Goal: Task Accomplishment & Management: Manage account settings

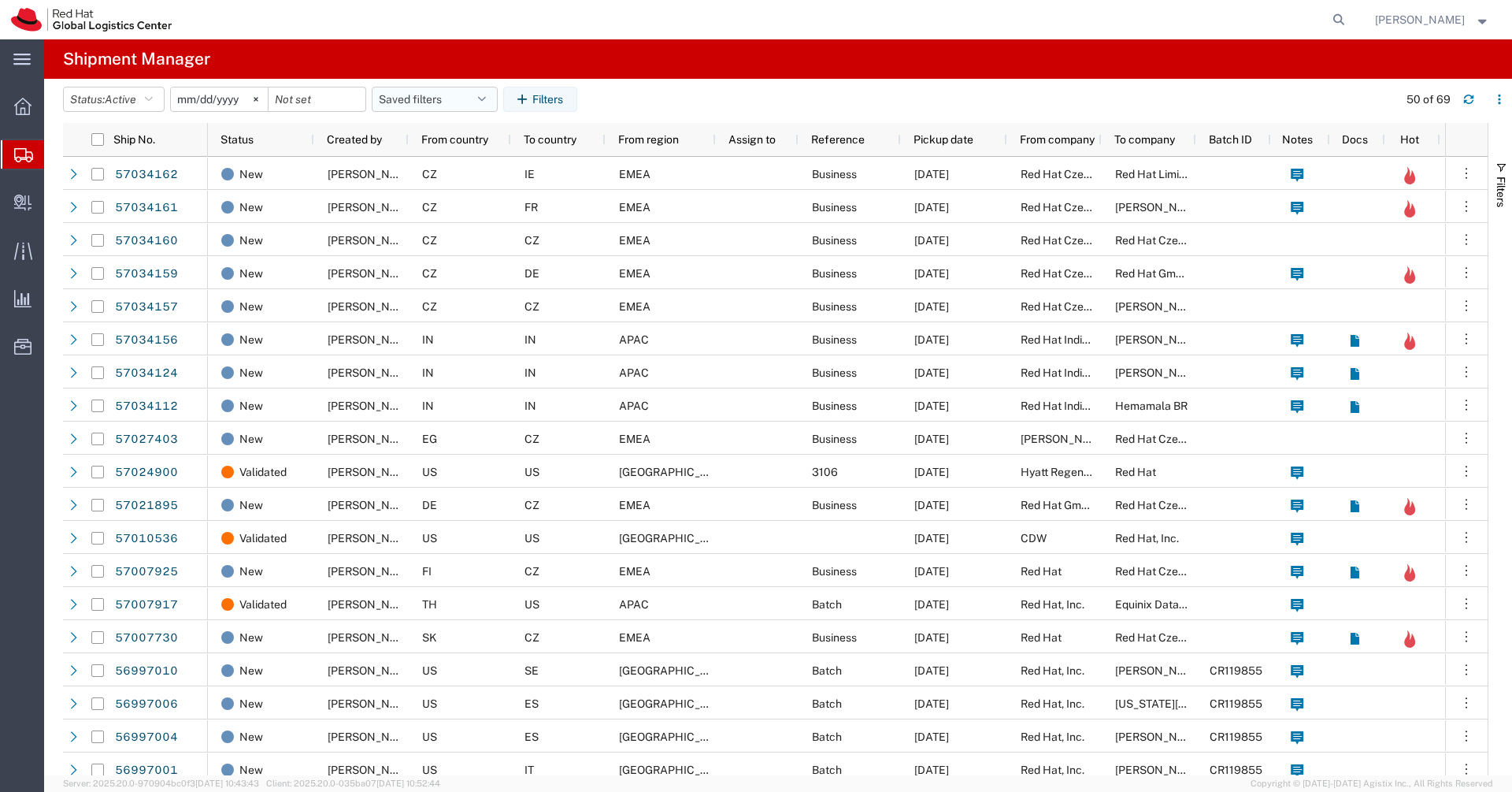
click at [486, 96] on icon "button" at bounding box center [481, 99] width 8 height 11
click at [460, 160] on span "APAC" at bounding box center [477, 168] width 206 height 29
type input "[DATE]"
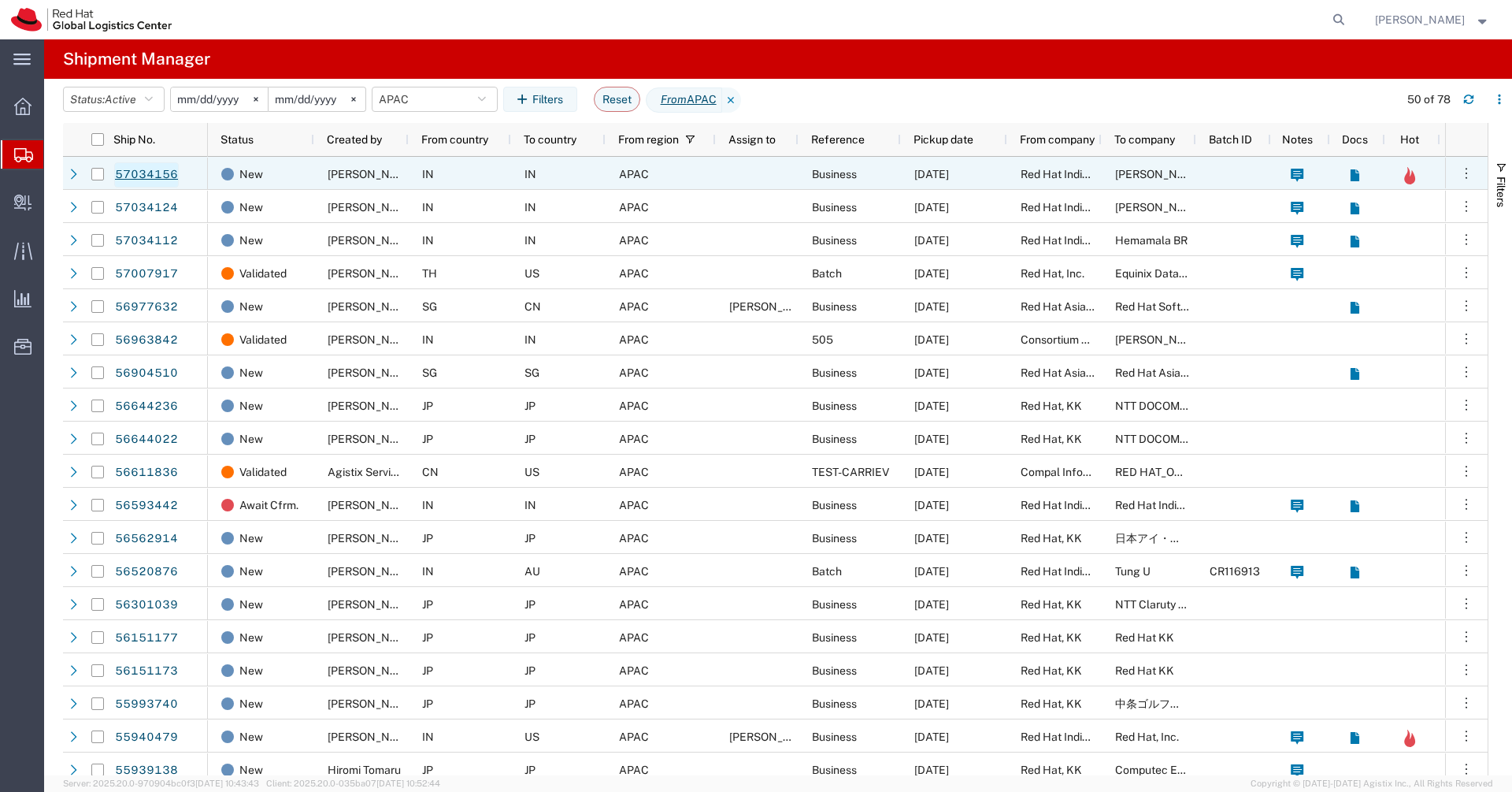
click at [148, 178] on link "57034156" at bounding box center [147, 175] width 65 height 26
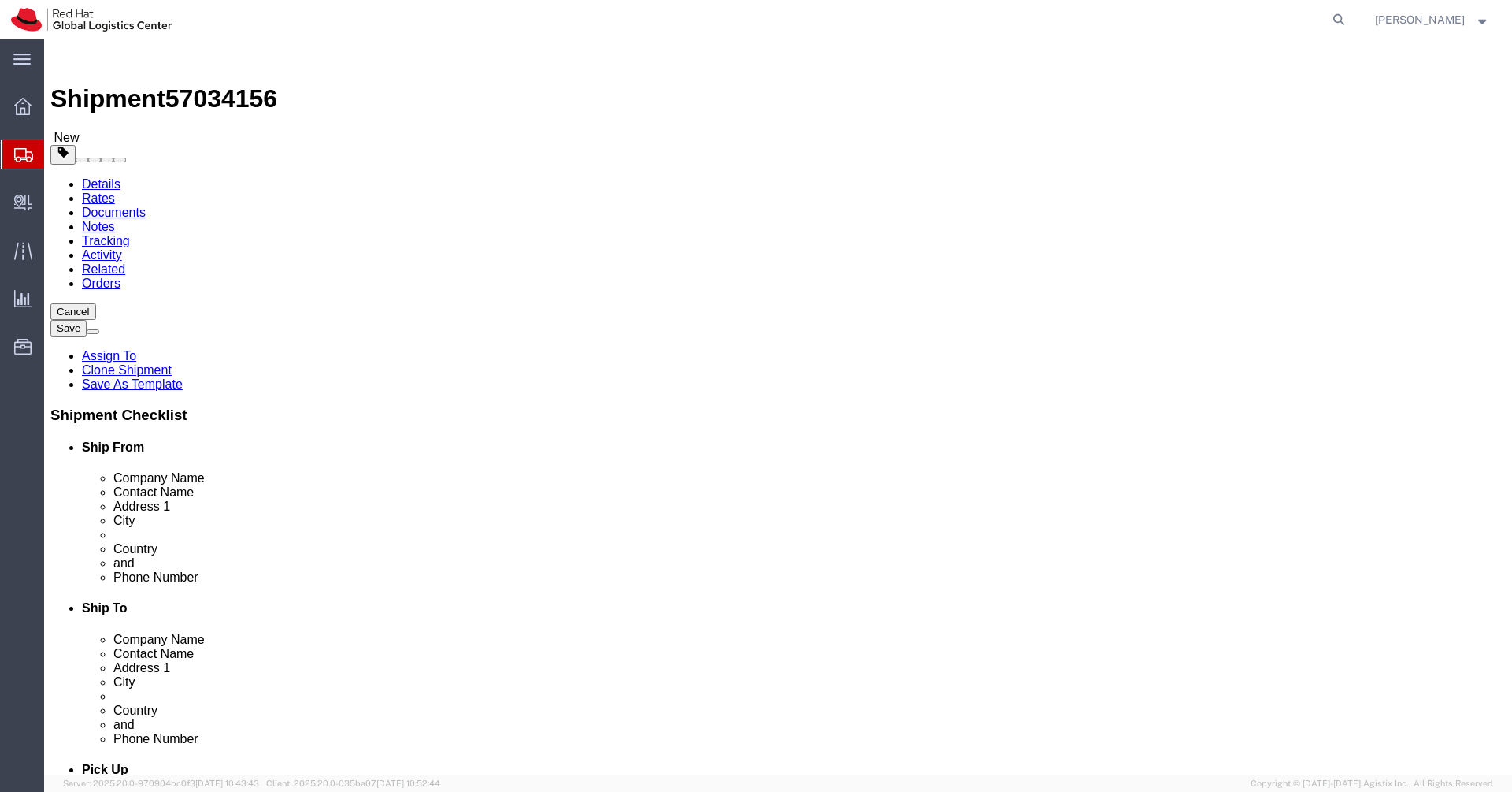
select select "38432"
select select
click input ",[STREET_ADDRESS][PERSON_NAME]: Hotel V"
drag, startPoint x: 975, startPoint y: 387, endPoint x: 793, endPoint y: 383, distance: 182.0
click input "[STREET_ADDRESS][PERSON_NAME]: Hotel V"
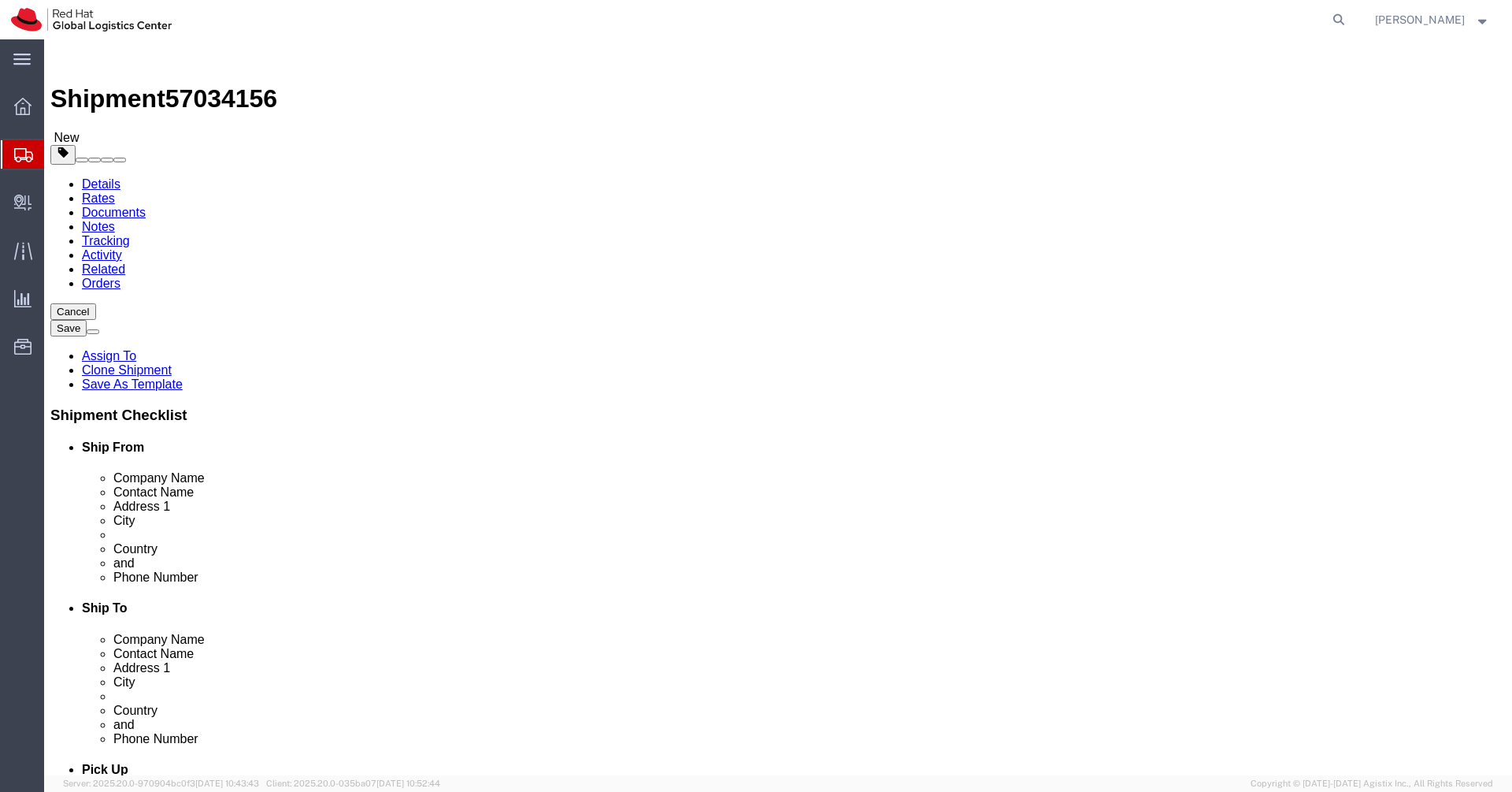
type input "[GEOGRAPHIC_DATA]: Hotel V"
click input "2nd floor [PERSON_NAME] apartment"
paste input "108 [PERSON_NAME] Sarani,"
type input "2nd floor [PERSON_NAME] apartment [STREET_ADDRESS][PERSON_NAME],"
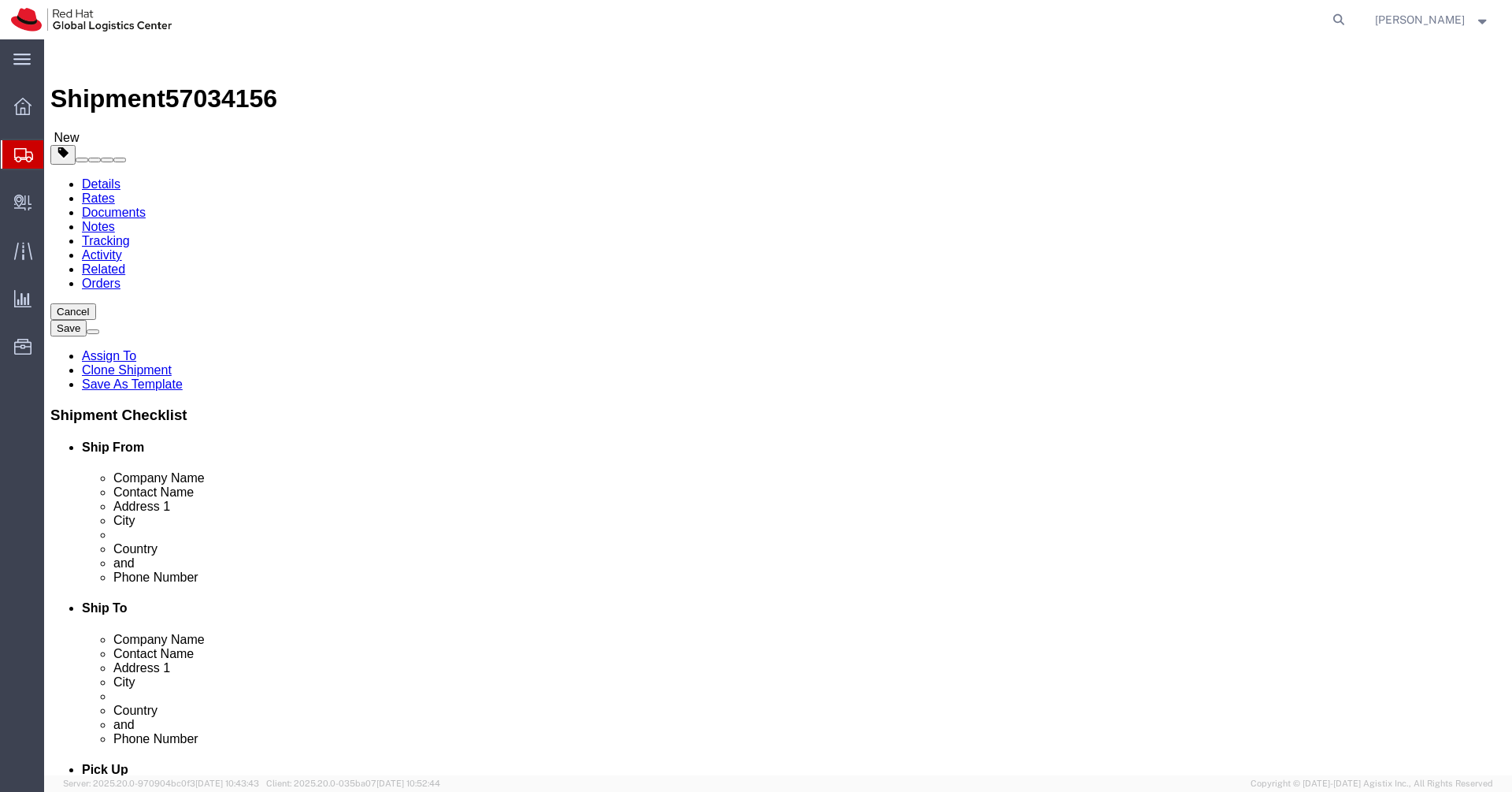
click input "[GEOGRAPHIC_DATA]: Hotel V"
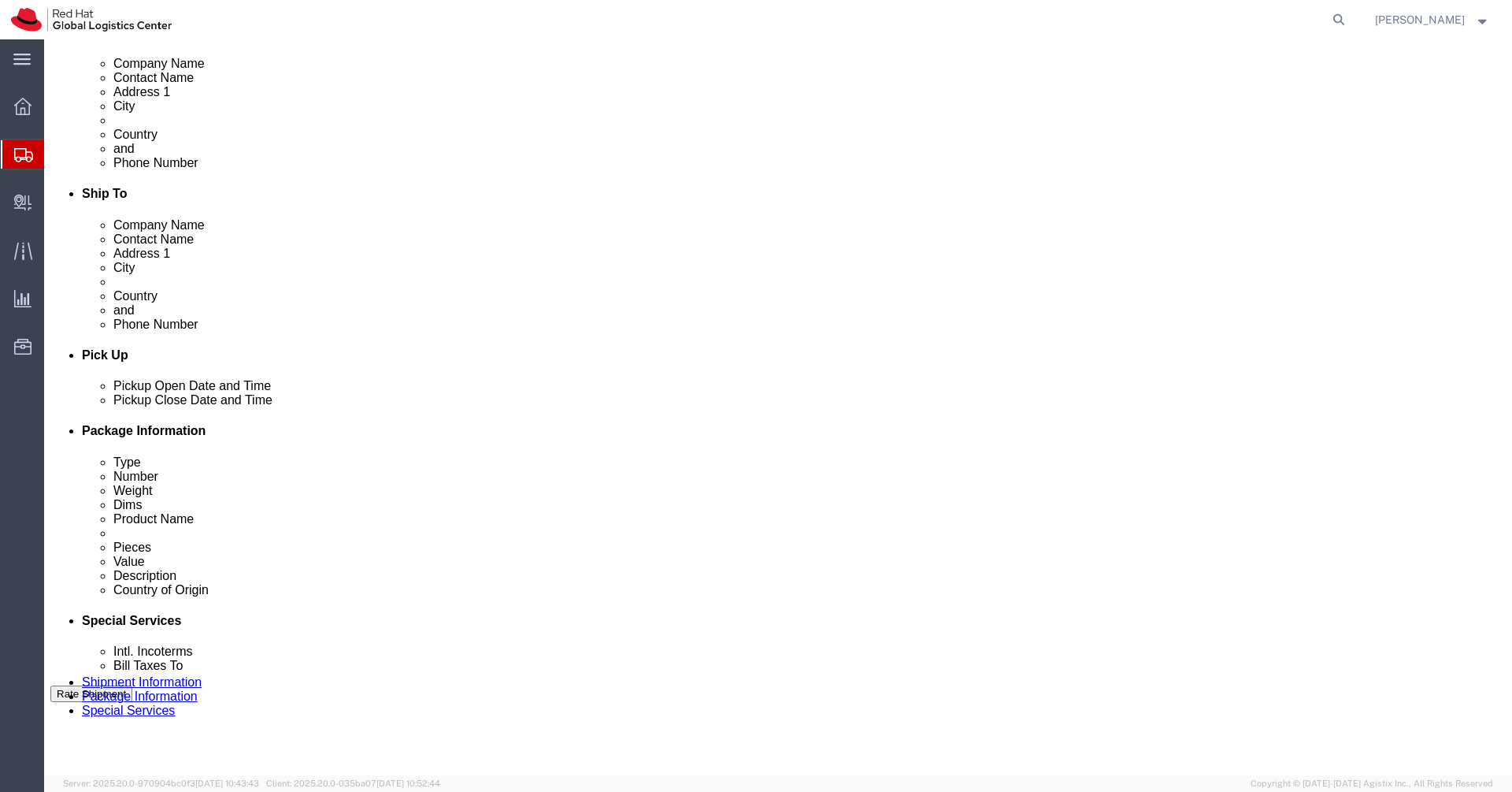
scroll to position [427, 0]
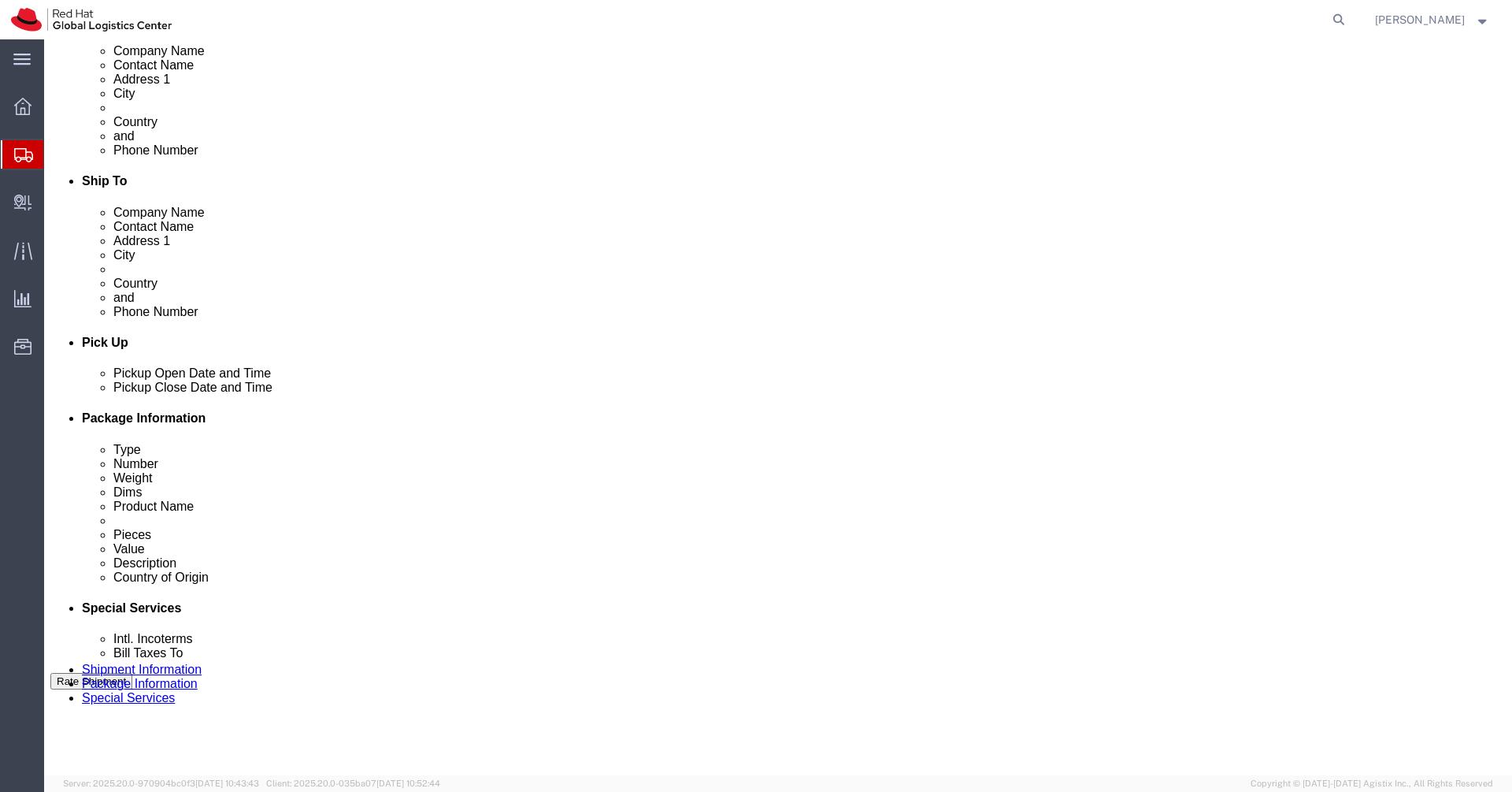
type input "[GEOGRAPHIC_DATA]: Hotel V"
drag, startPoint x: 1022, startPoint y: 544, endPoint x: 857, endPoint y: 543, distance: 165.0
click div "Select Account Type Activity ID Airline Appointment Number ASN Batch Request # …"
click link "Package Information"
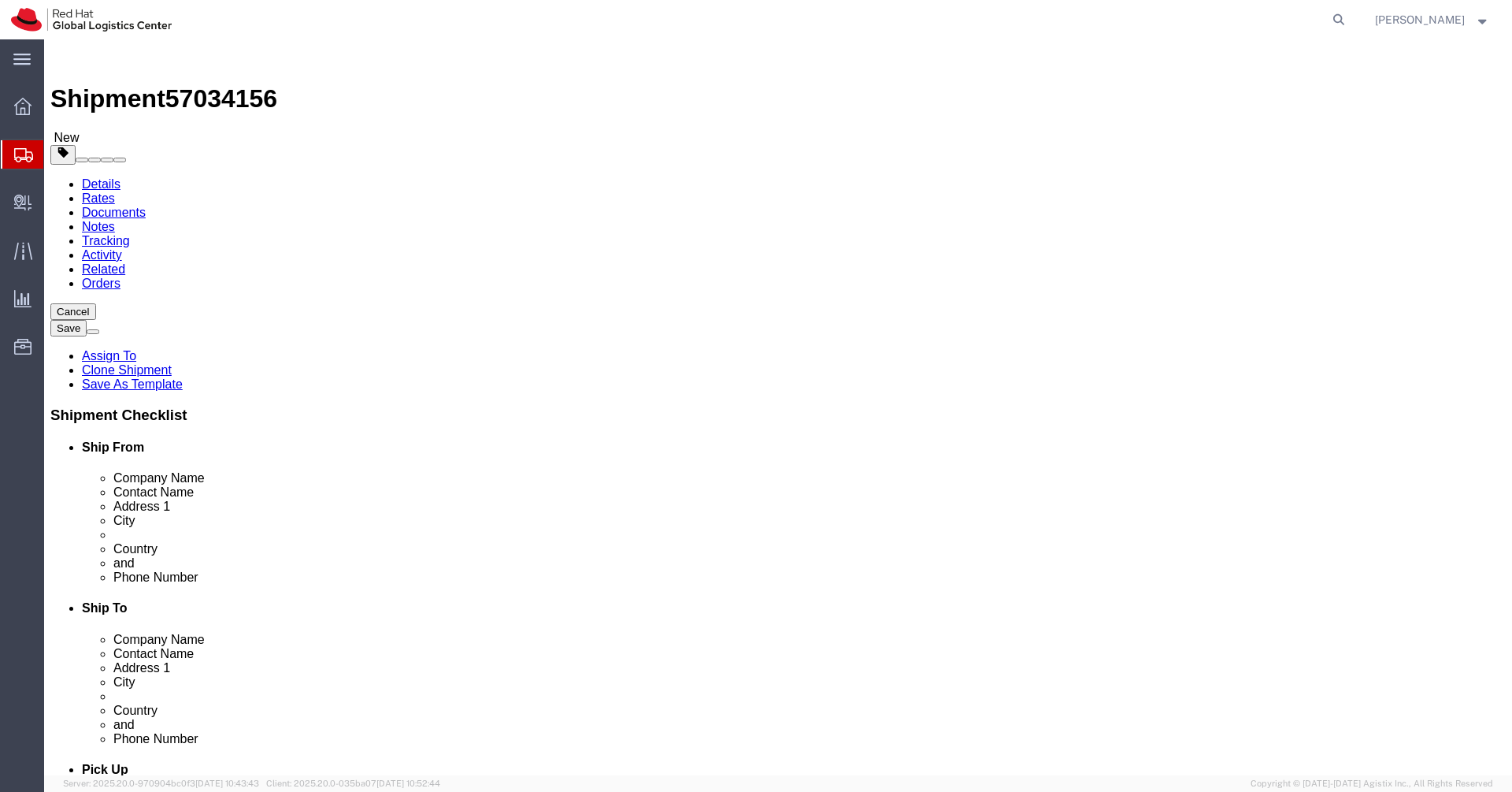
click input "10.00"
type input "55"
type input "35"
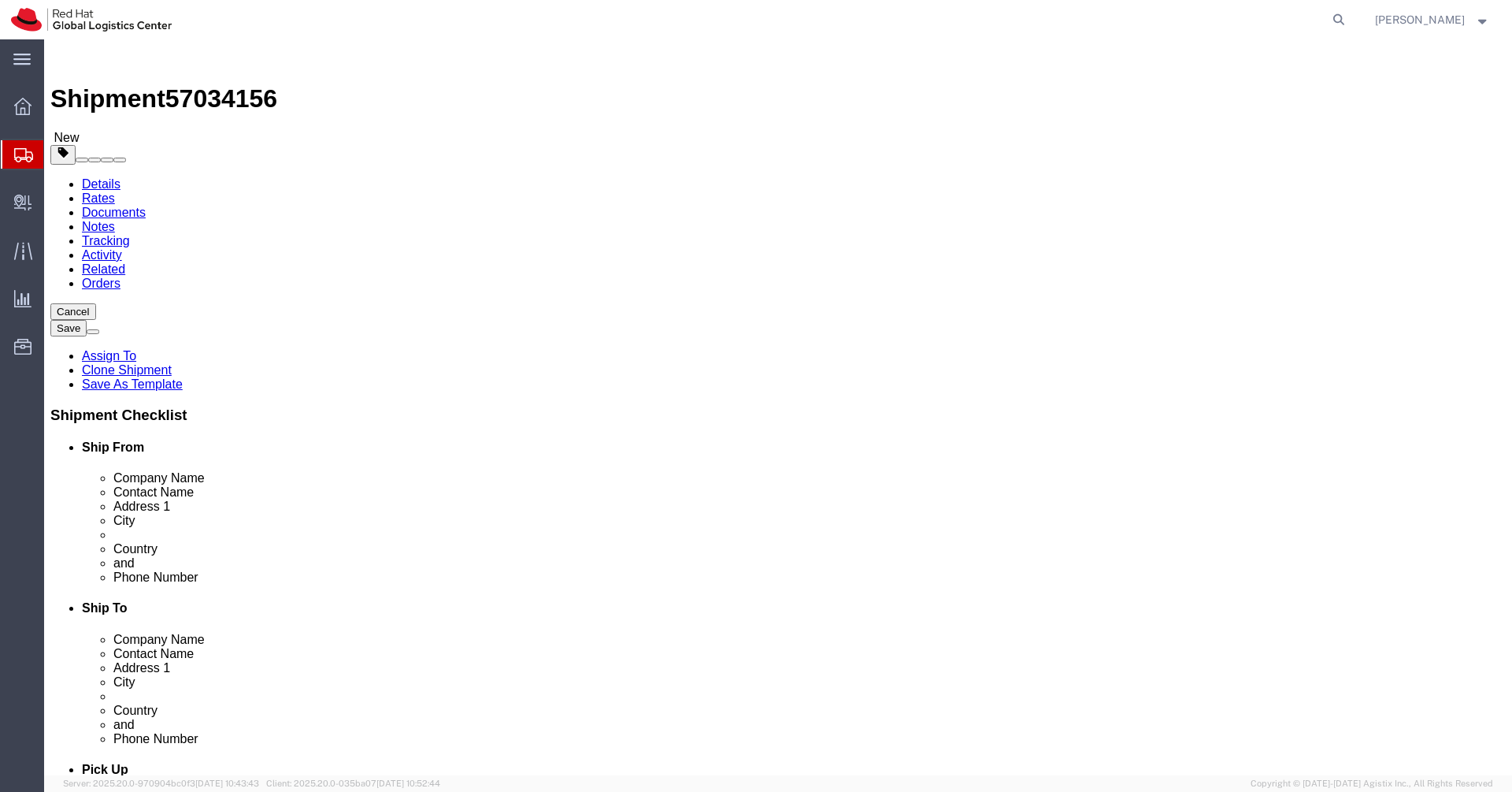
type input "20"
click dd "240892.00 INR"
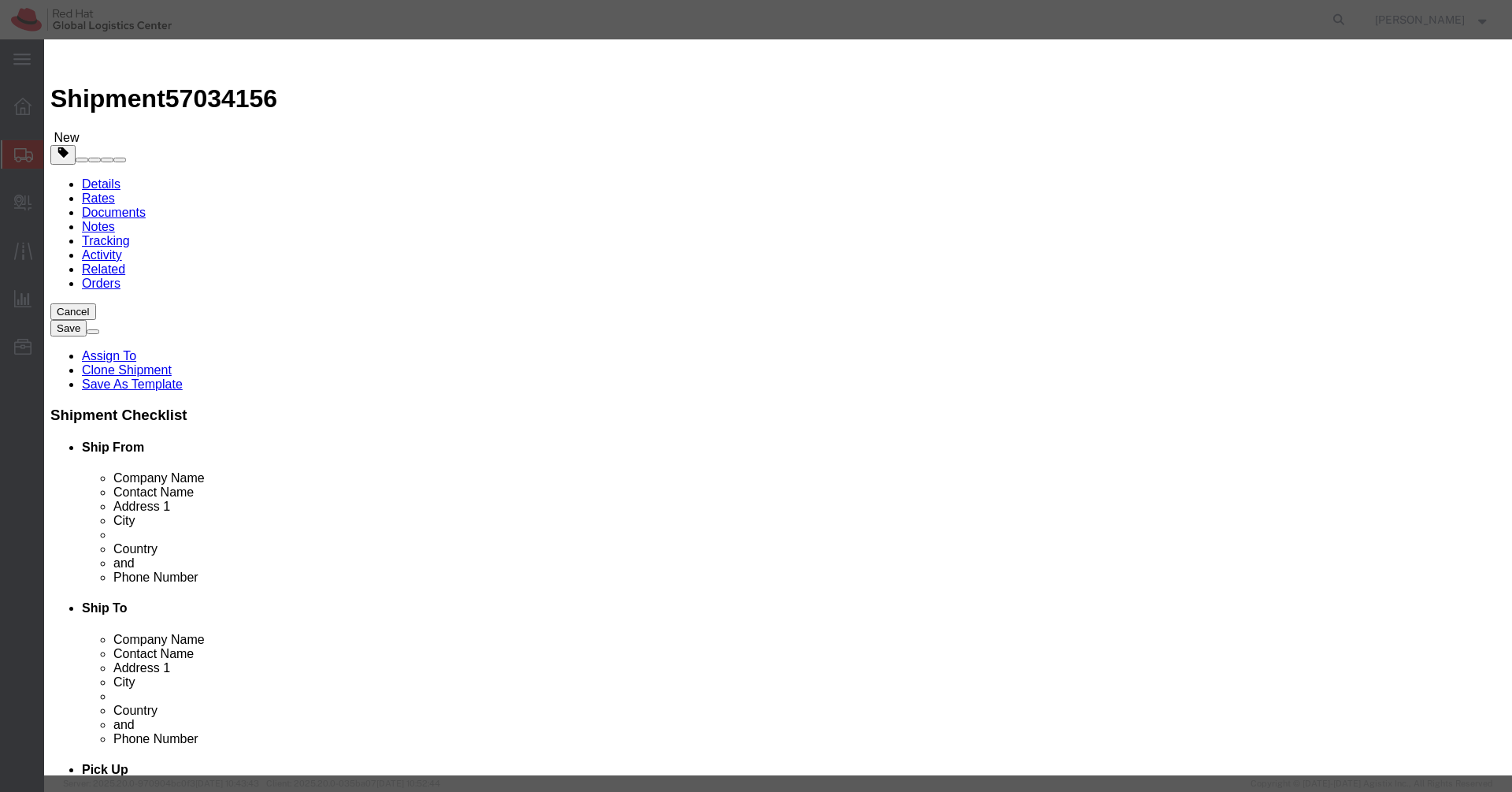
click textarea
paste textarea "HJ6J31YQ0V"
type textarea "HJ6J31YQ0V"
click input "240892.00"
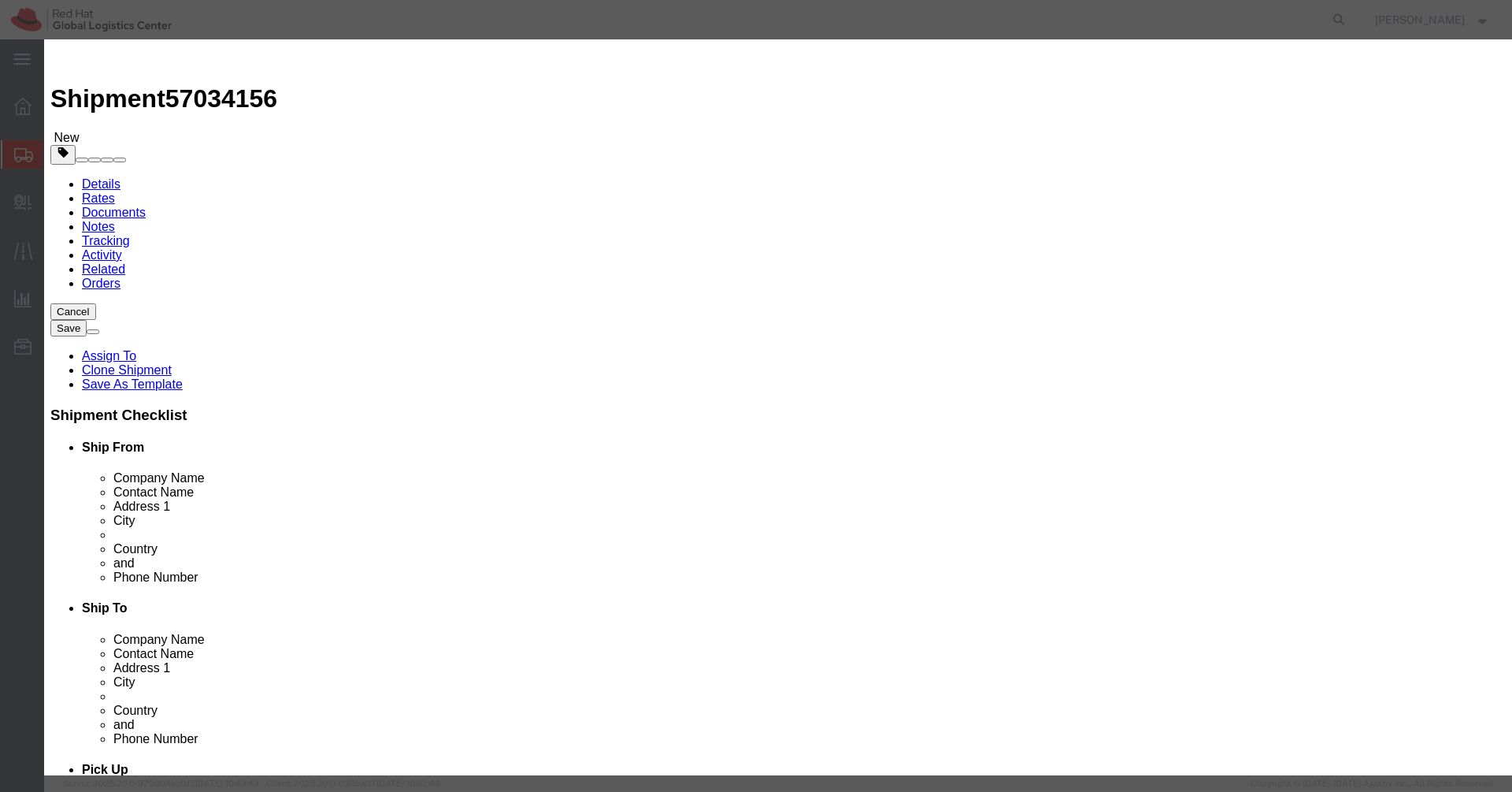
click input "240892.00"
type input "49000.00"
click button "Save & Close"
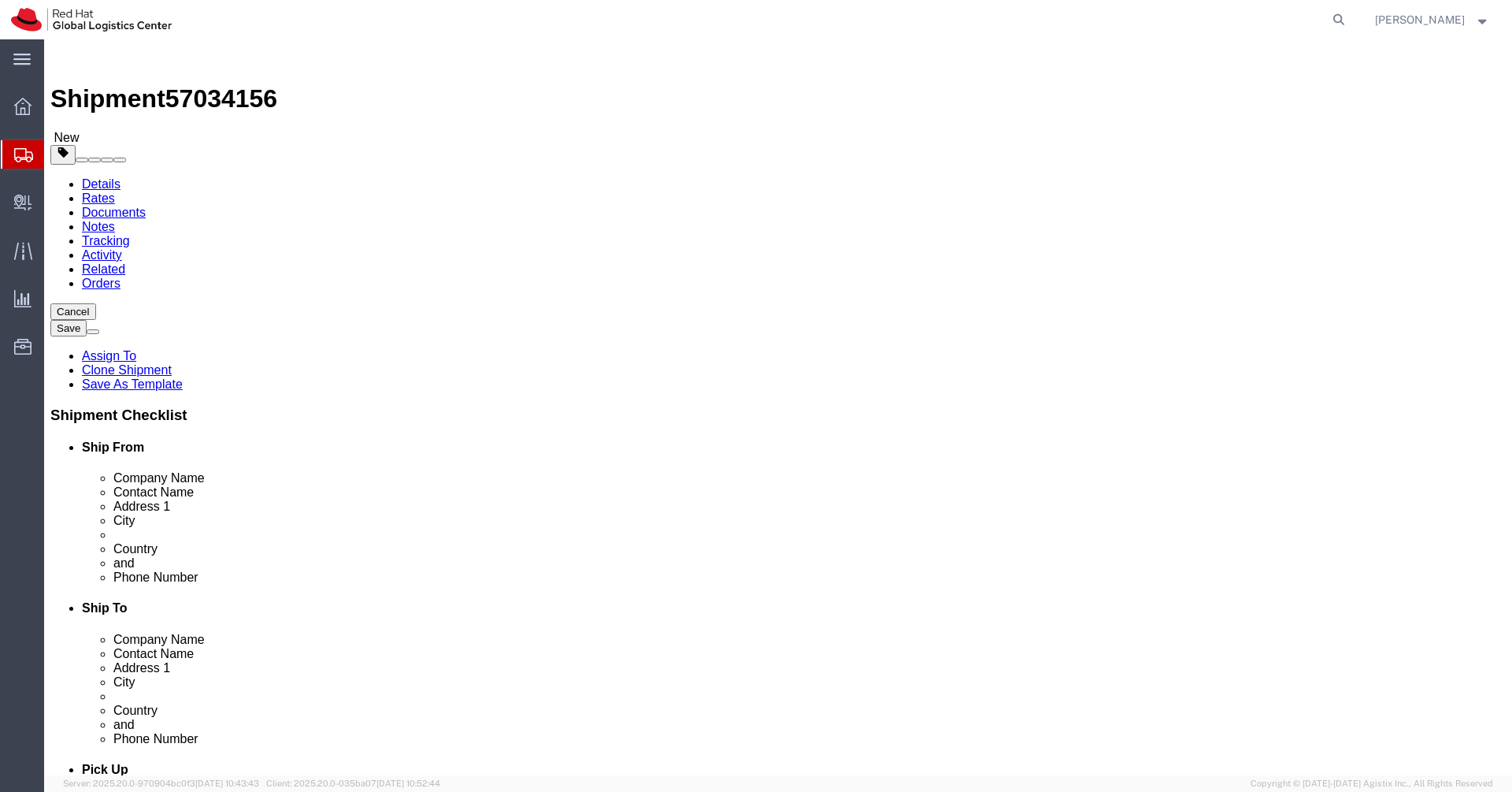
click link "Special Services"
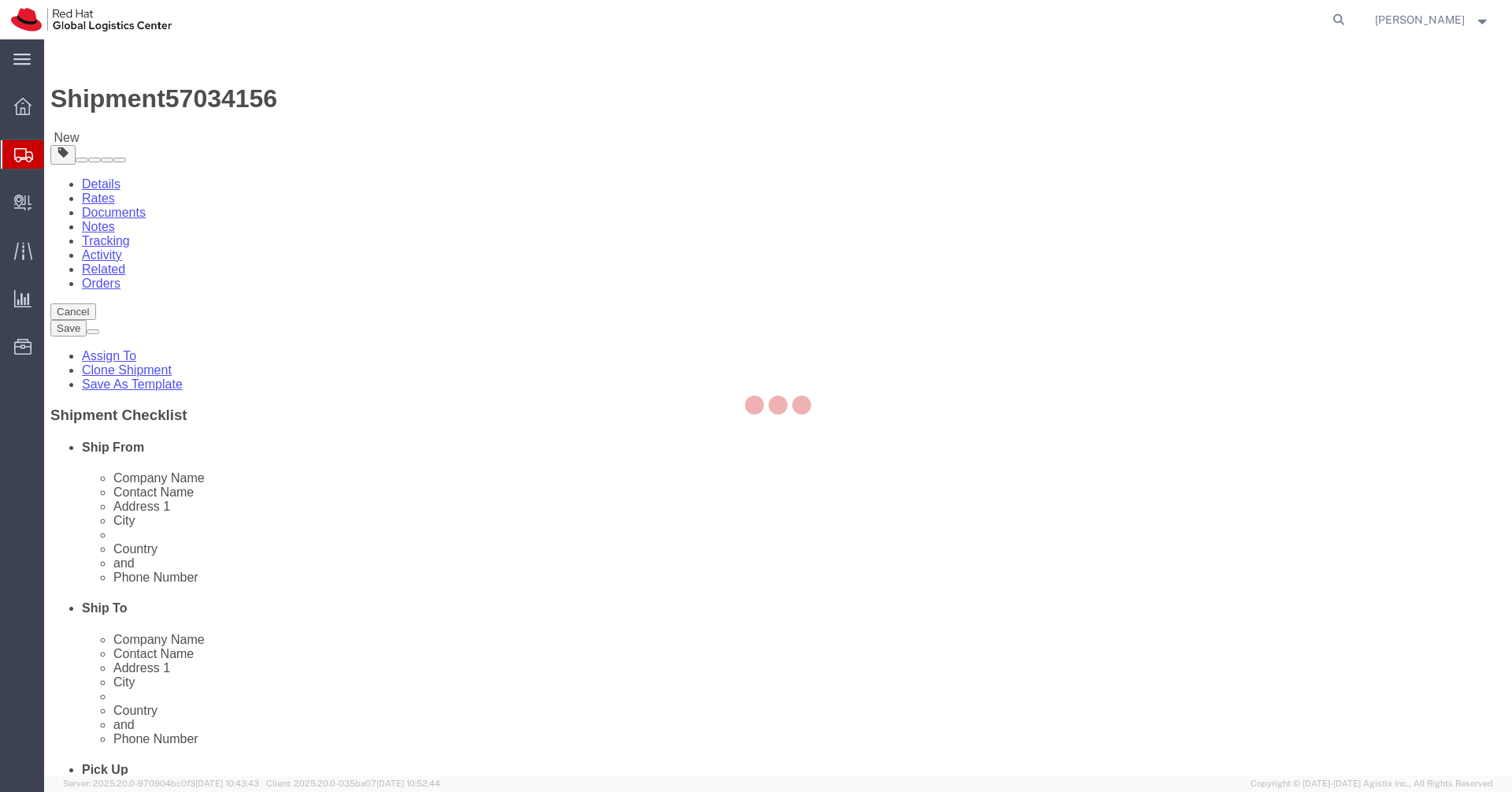
select select "COSTCENTER"
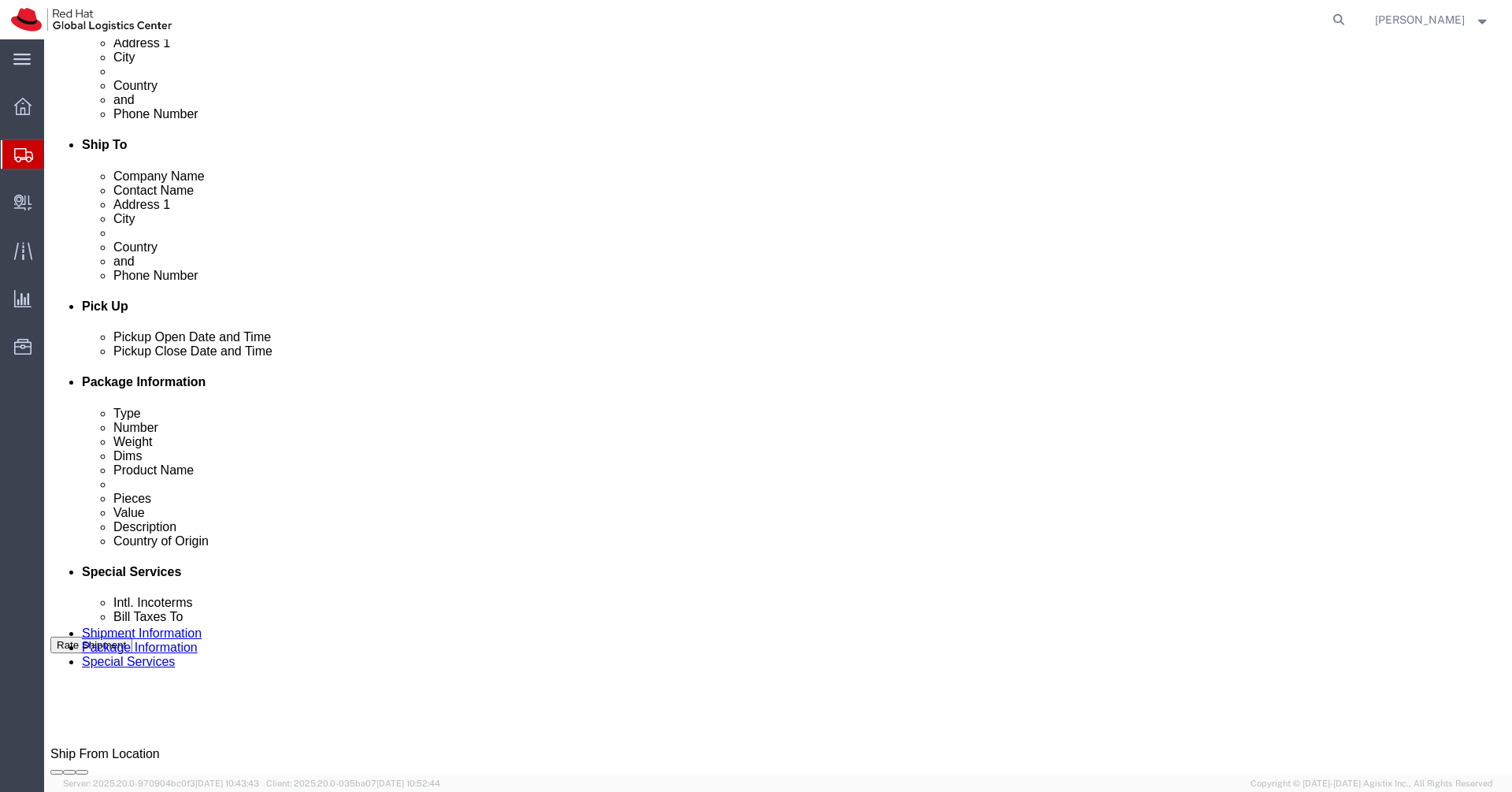
scroll to position [470, 0]
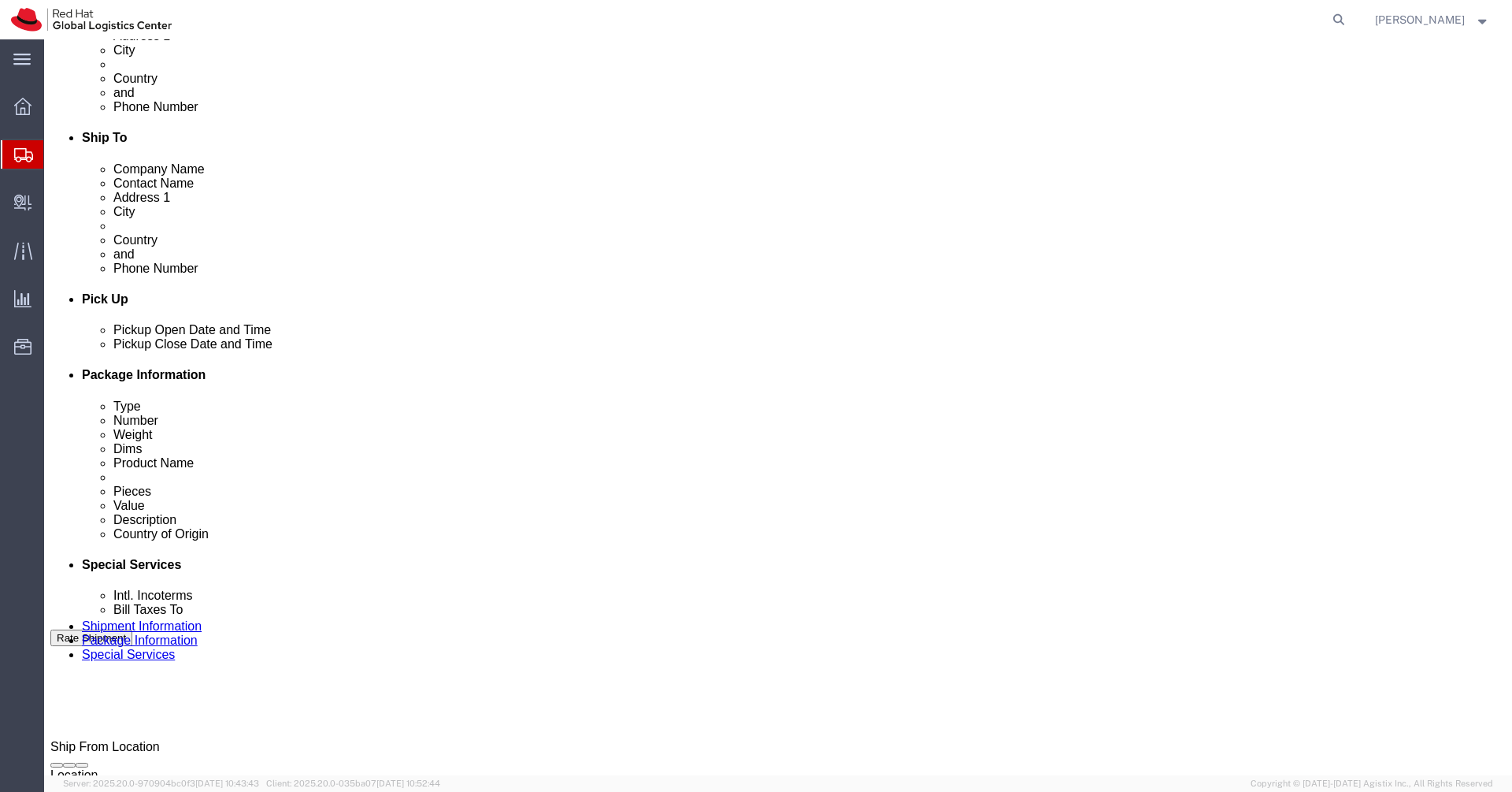
click input "Enter Email Address"
type input "[EMAIL_ADDRESS][DOMAIN_NAME]"
click textarea
paste textarea "Laptop Shipment for Internal Associate Transfer."
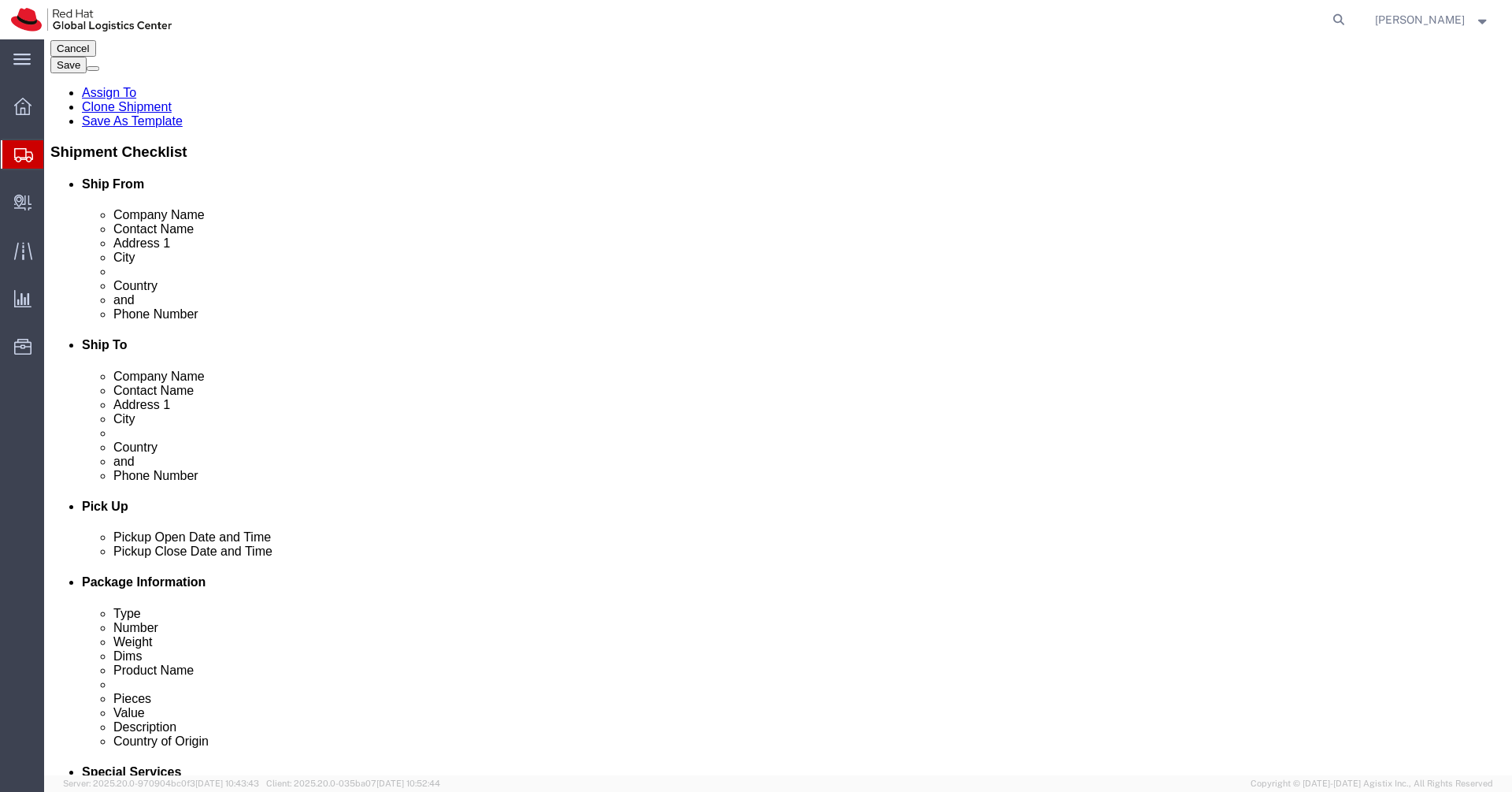
scroll to position [0, 0]
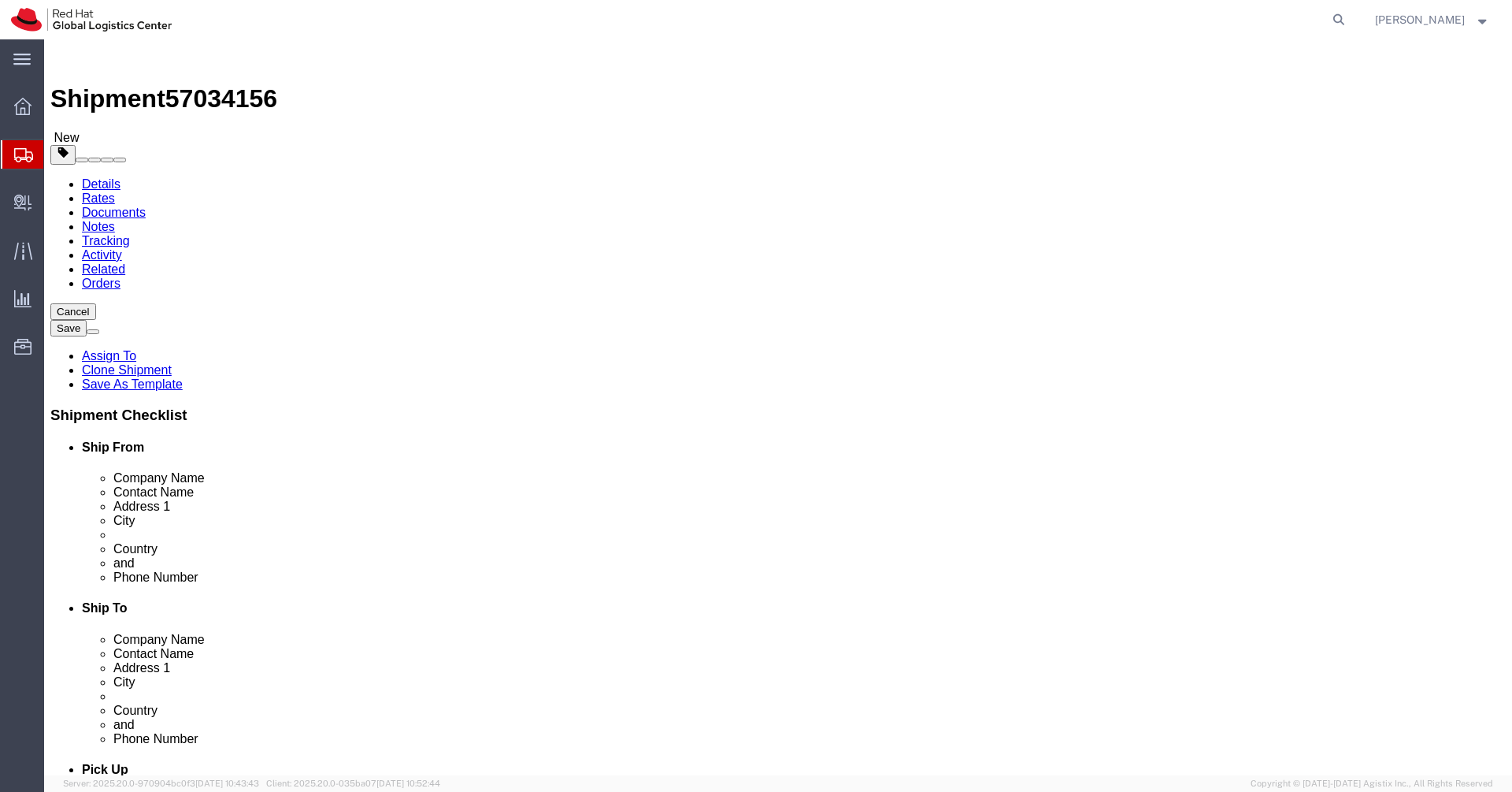
type textarea "Laptop Shipment for Internal Associate Transfer."
click button "Save"
click img
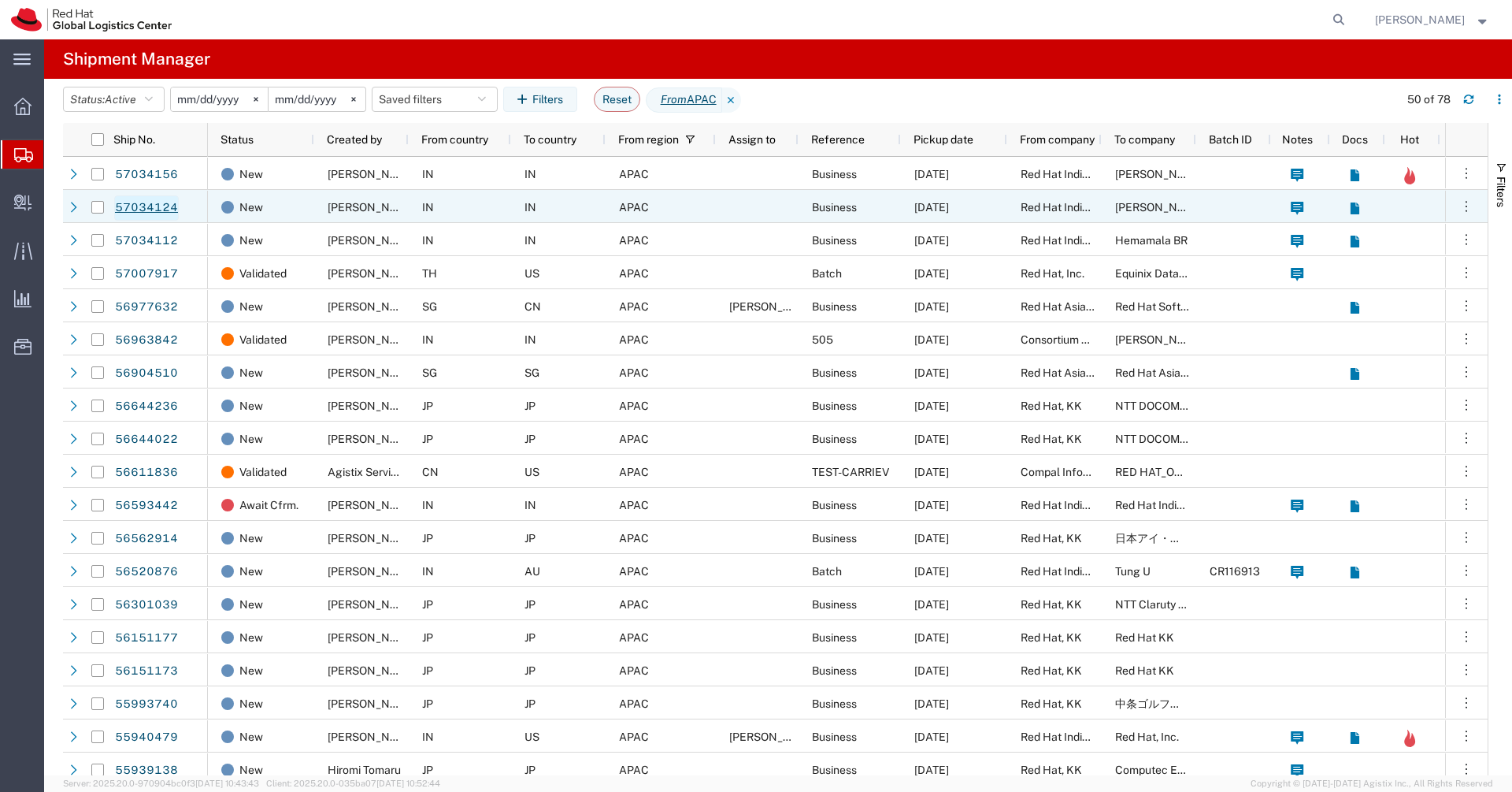
click at [152, 214] on link "57034124" at bounding box center [147, 208] width 65 height 26
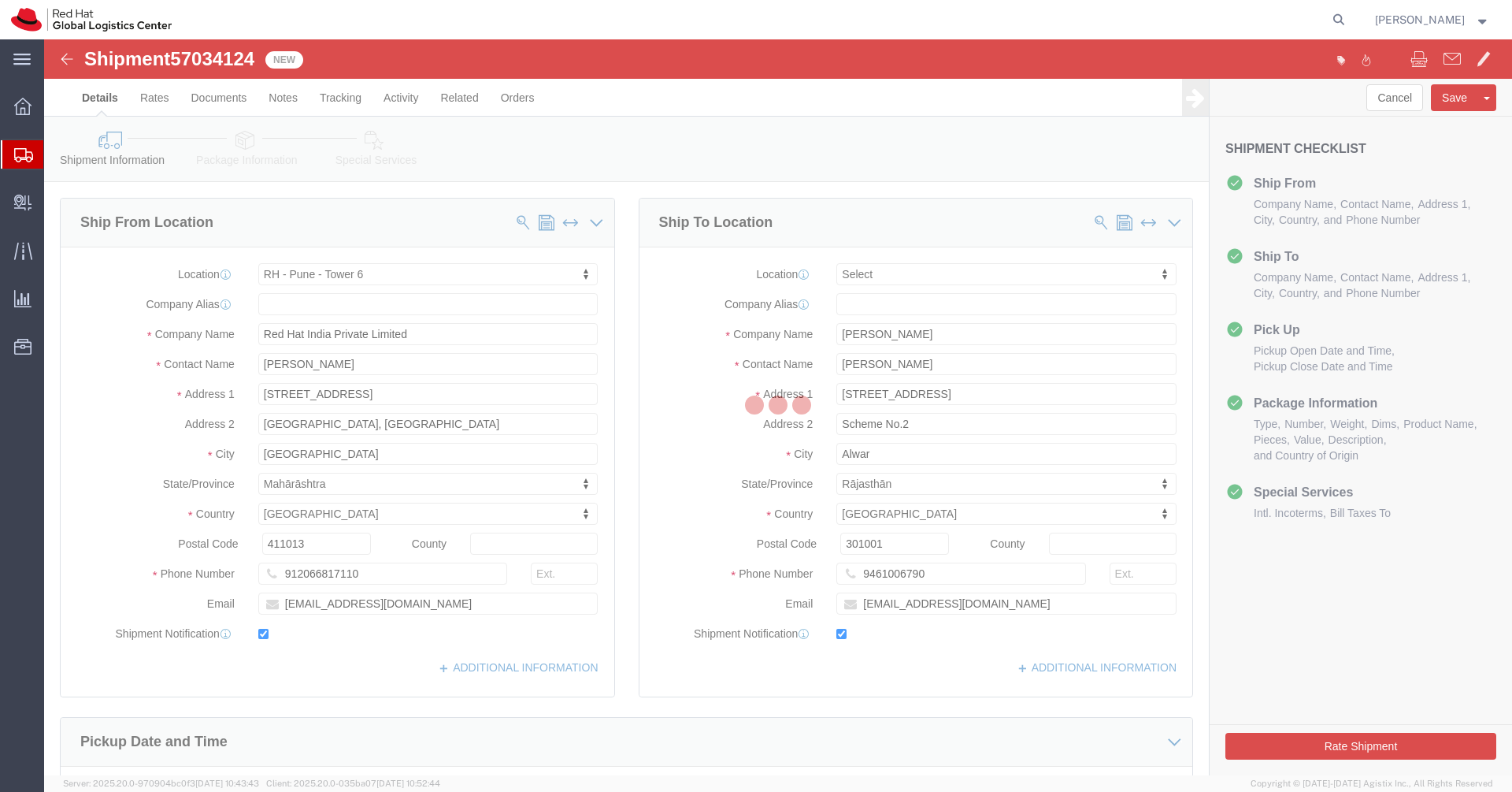
select select "38432"
select select
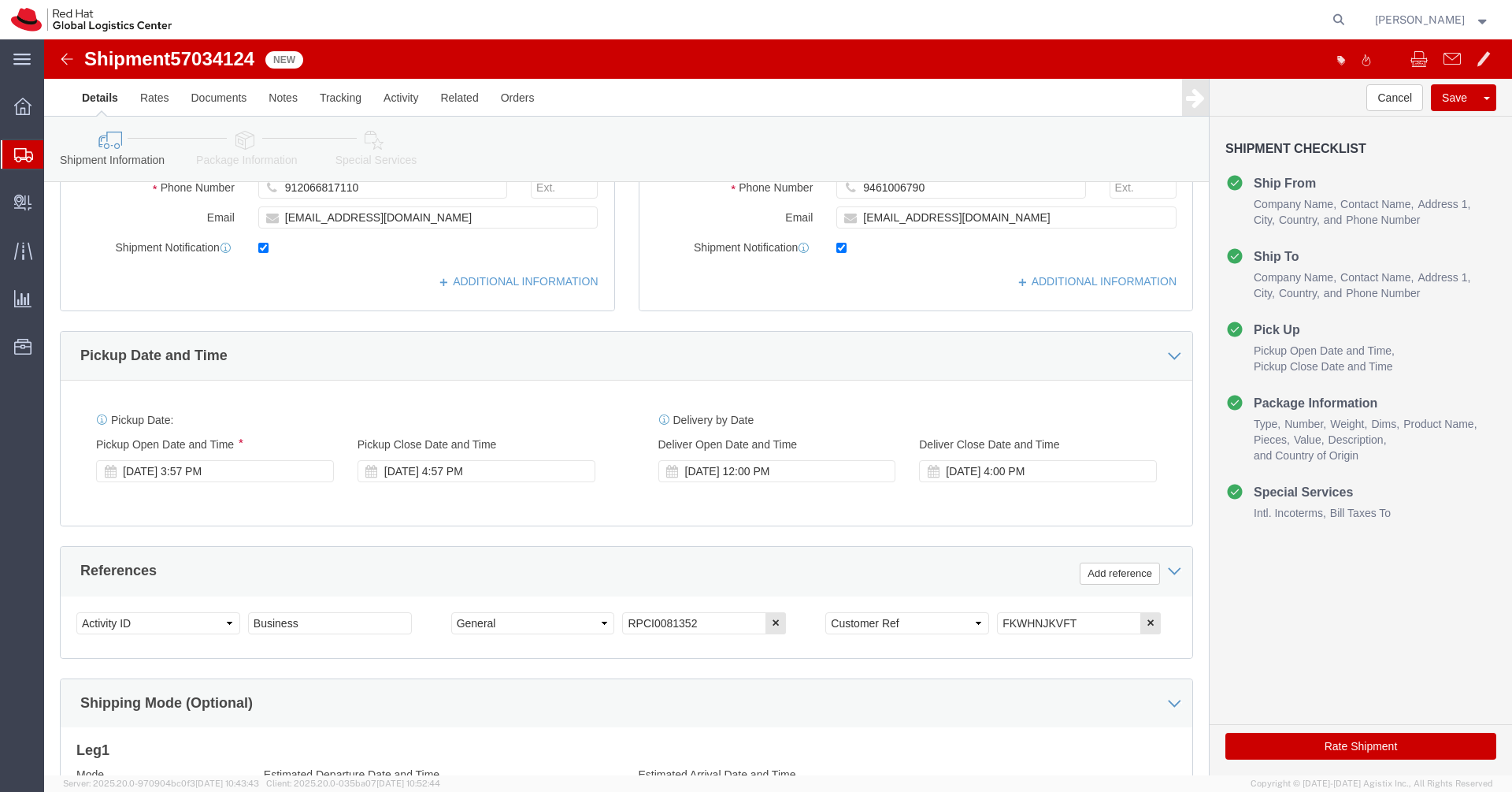
scroll to position [617, 0]
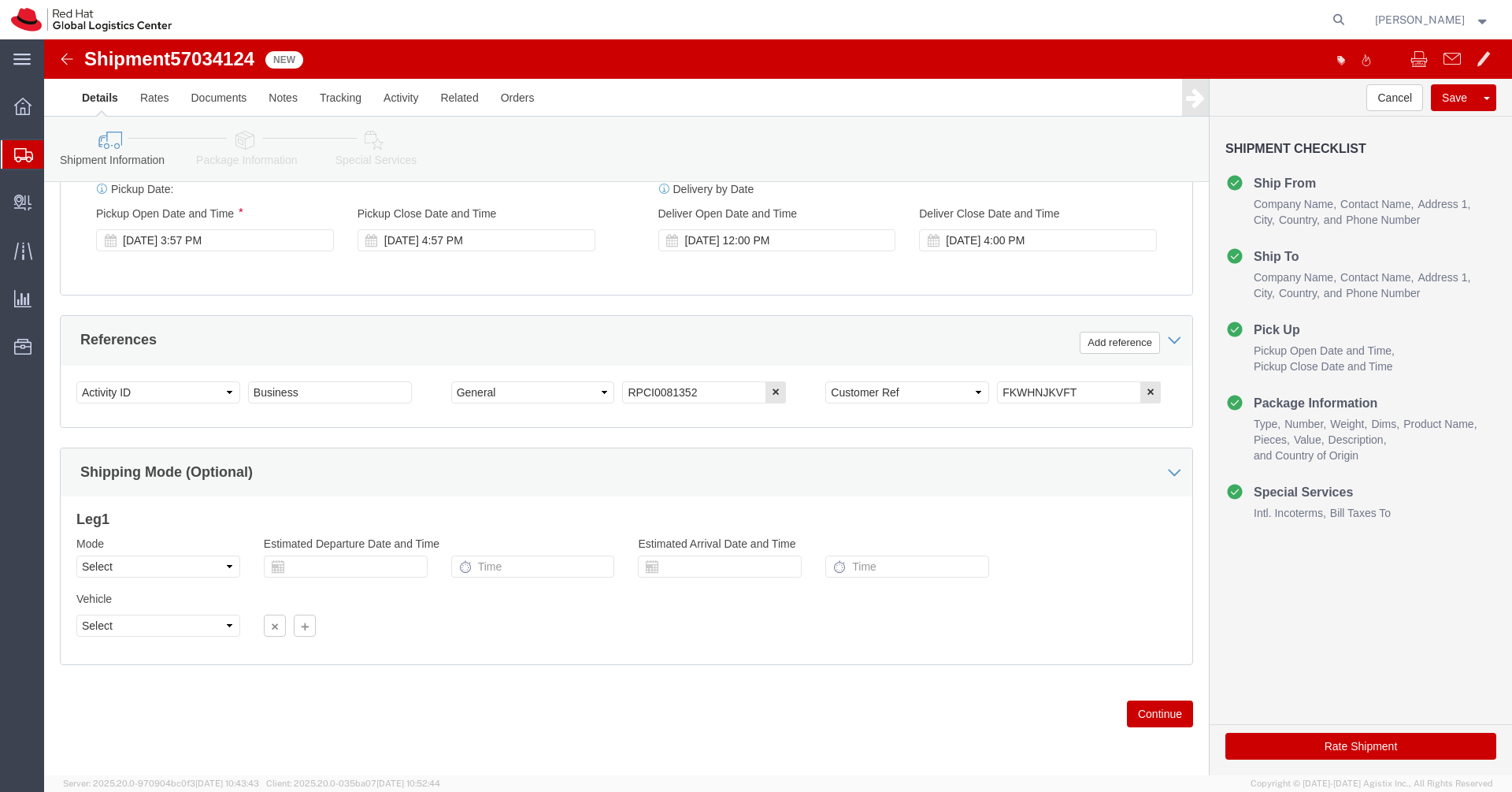
click link "Special Services"
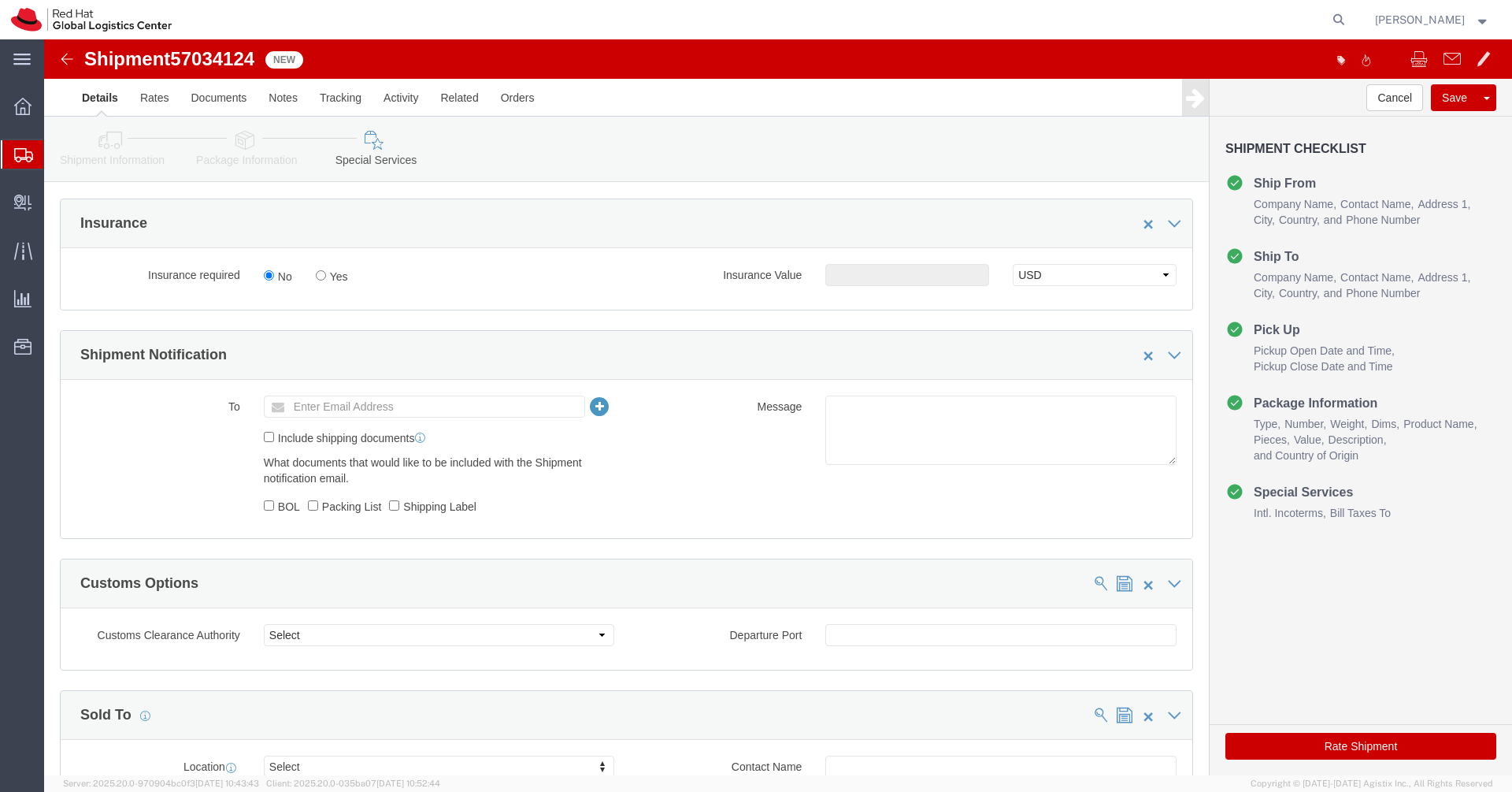
scroll to position [409, 0]
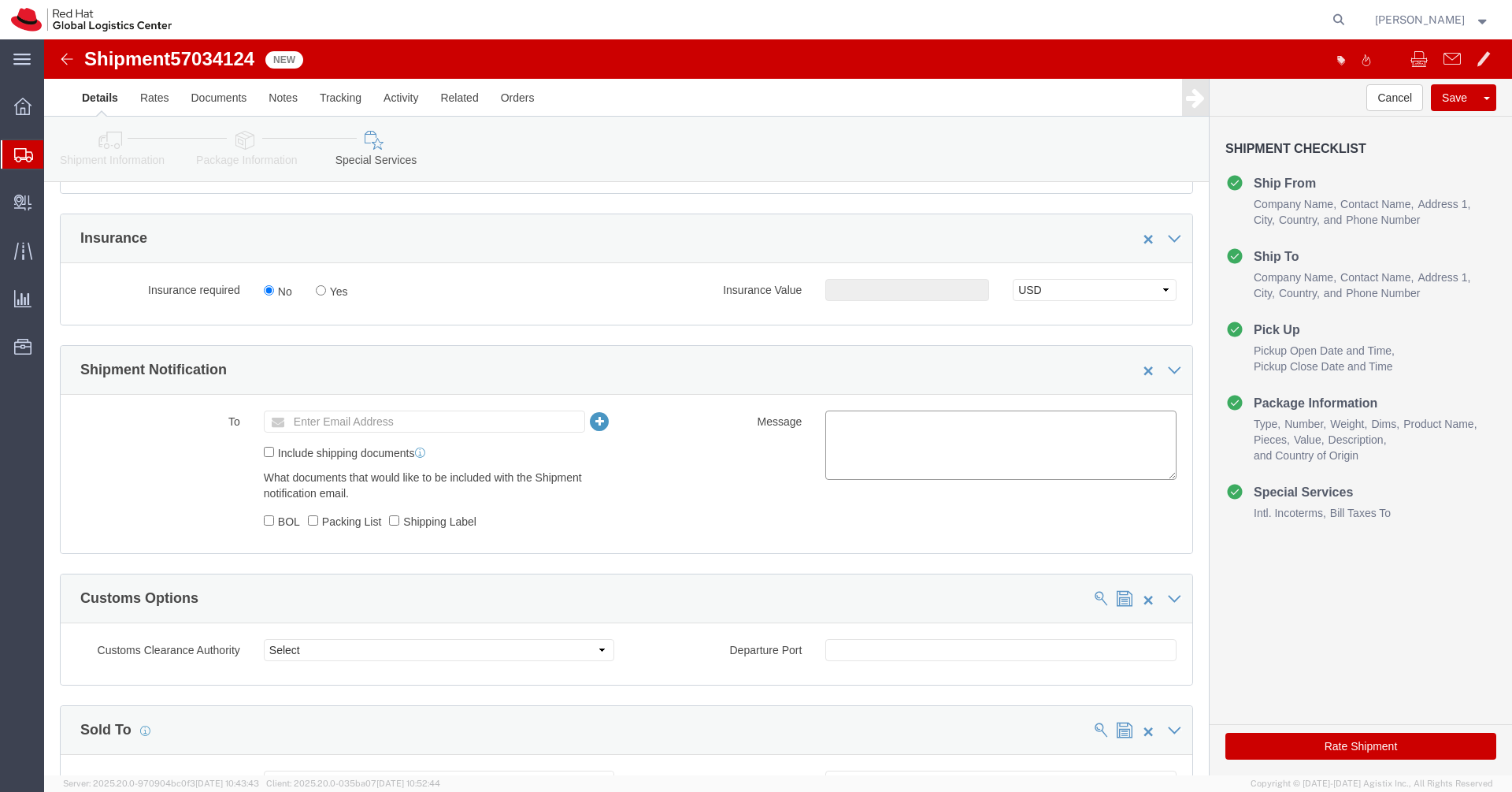
click textarea
paste textarea "Laptop Shipment for Internal Associate Transfer."
type textarea "Laptop Shipment for Internal Associate Transfer."
click ul "Enter Email Address"
type input "a"
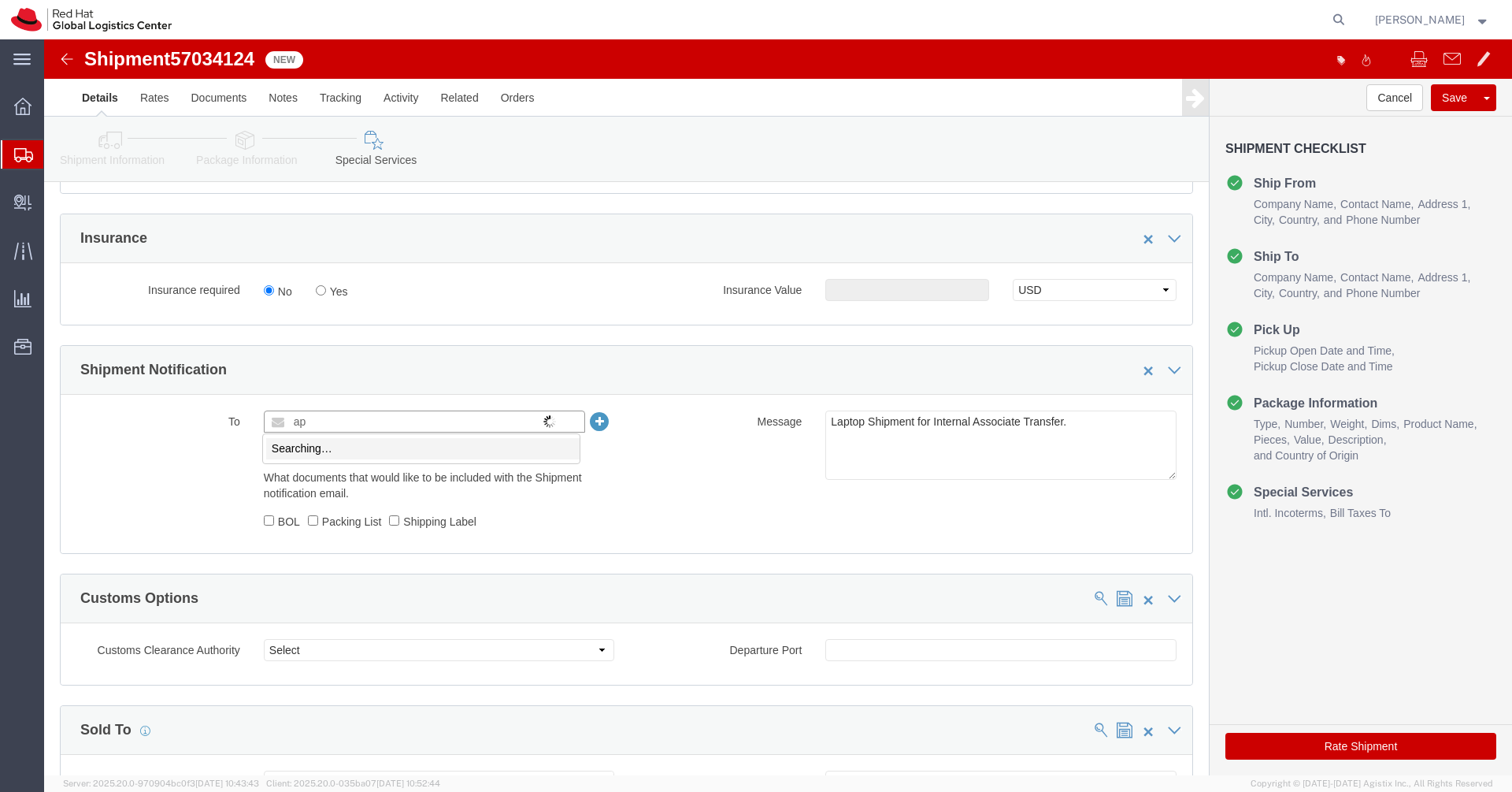
type input "a"
type input "[EMAIL_ADDRESS][DOMAIN_NAME]"
click icon
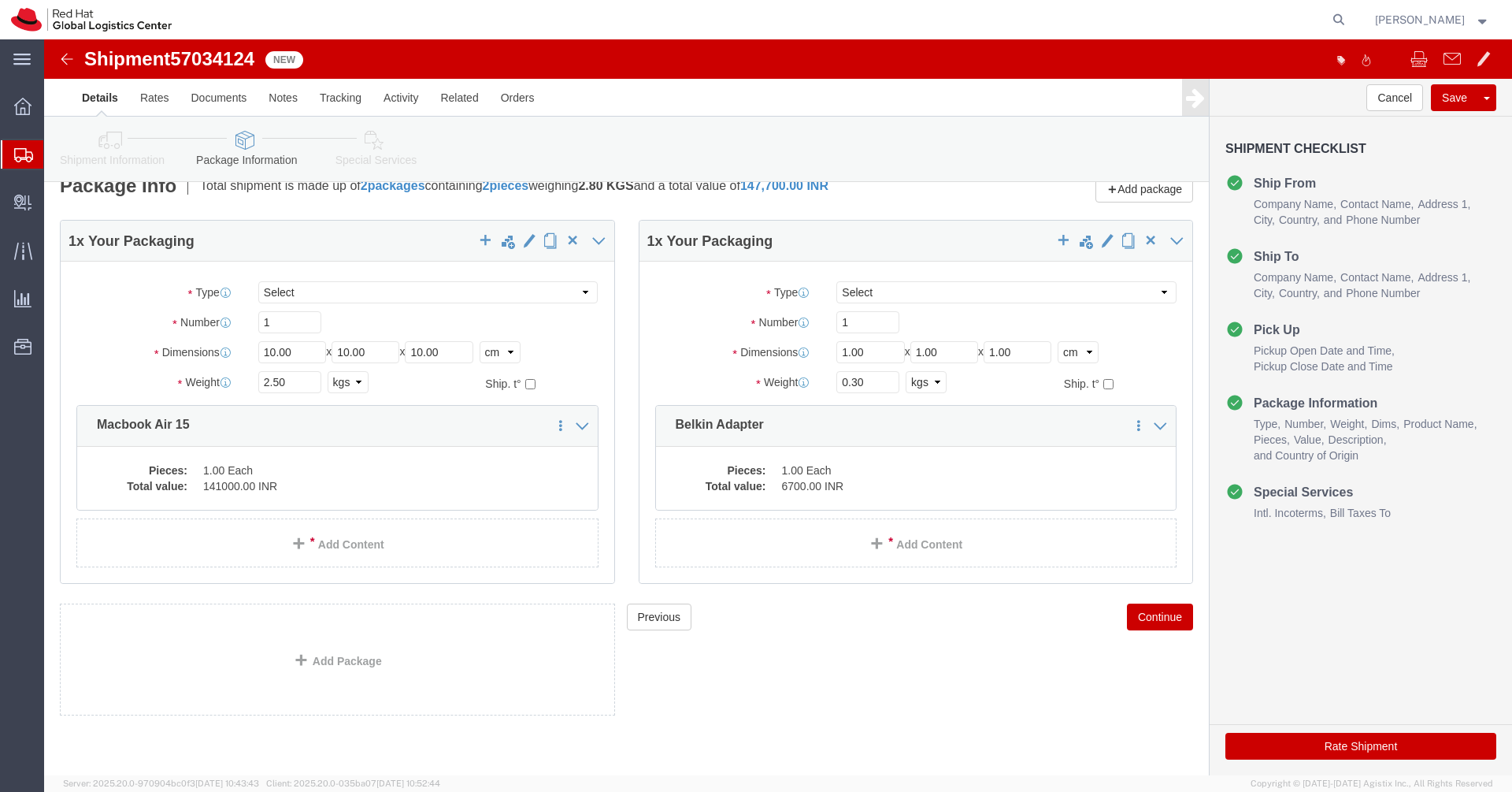
click icon
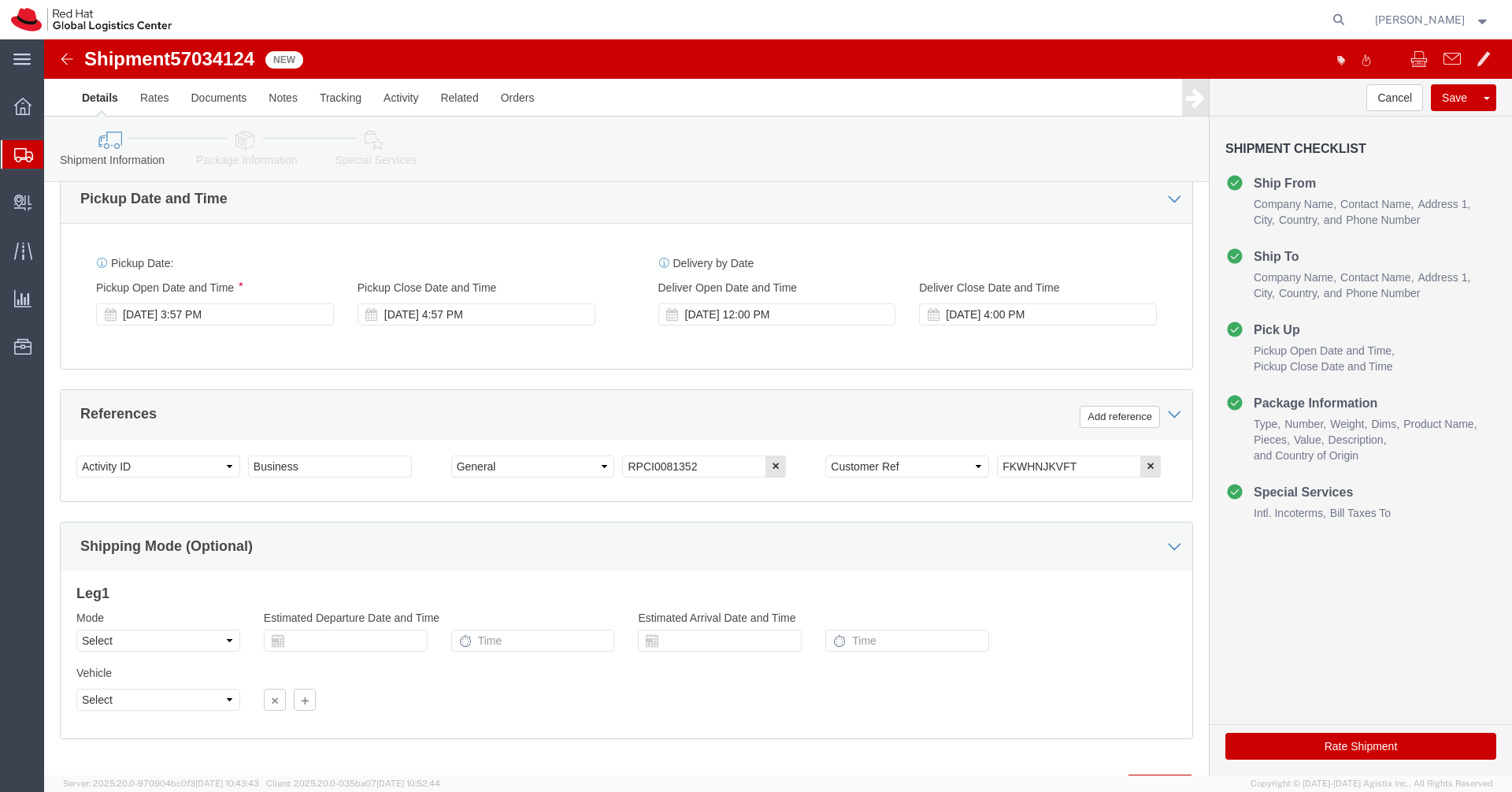
scroll to position [556, 0]
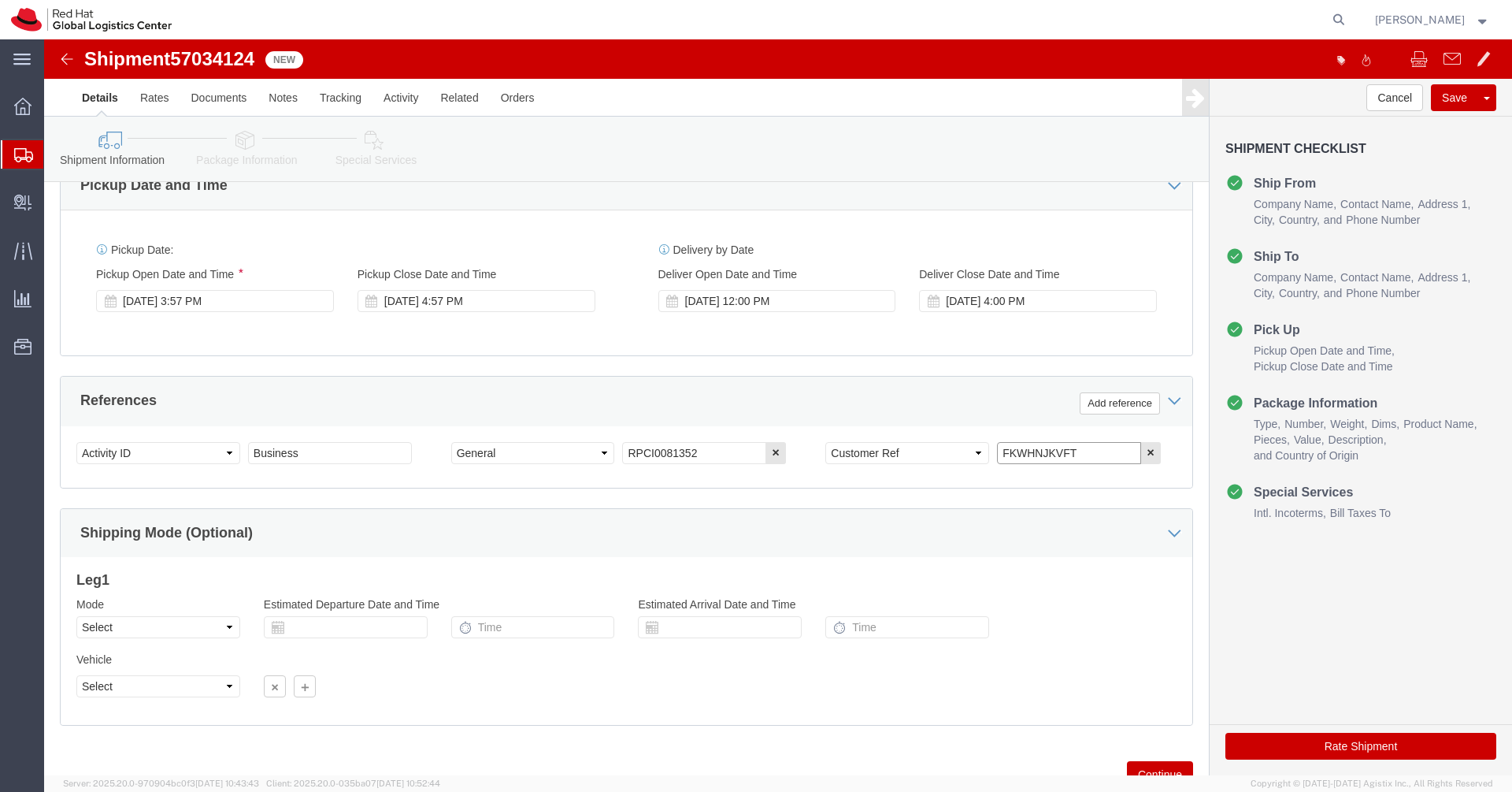
click input "FKWHNJKVFT"
click icon
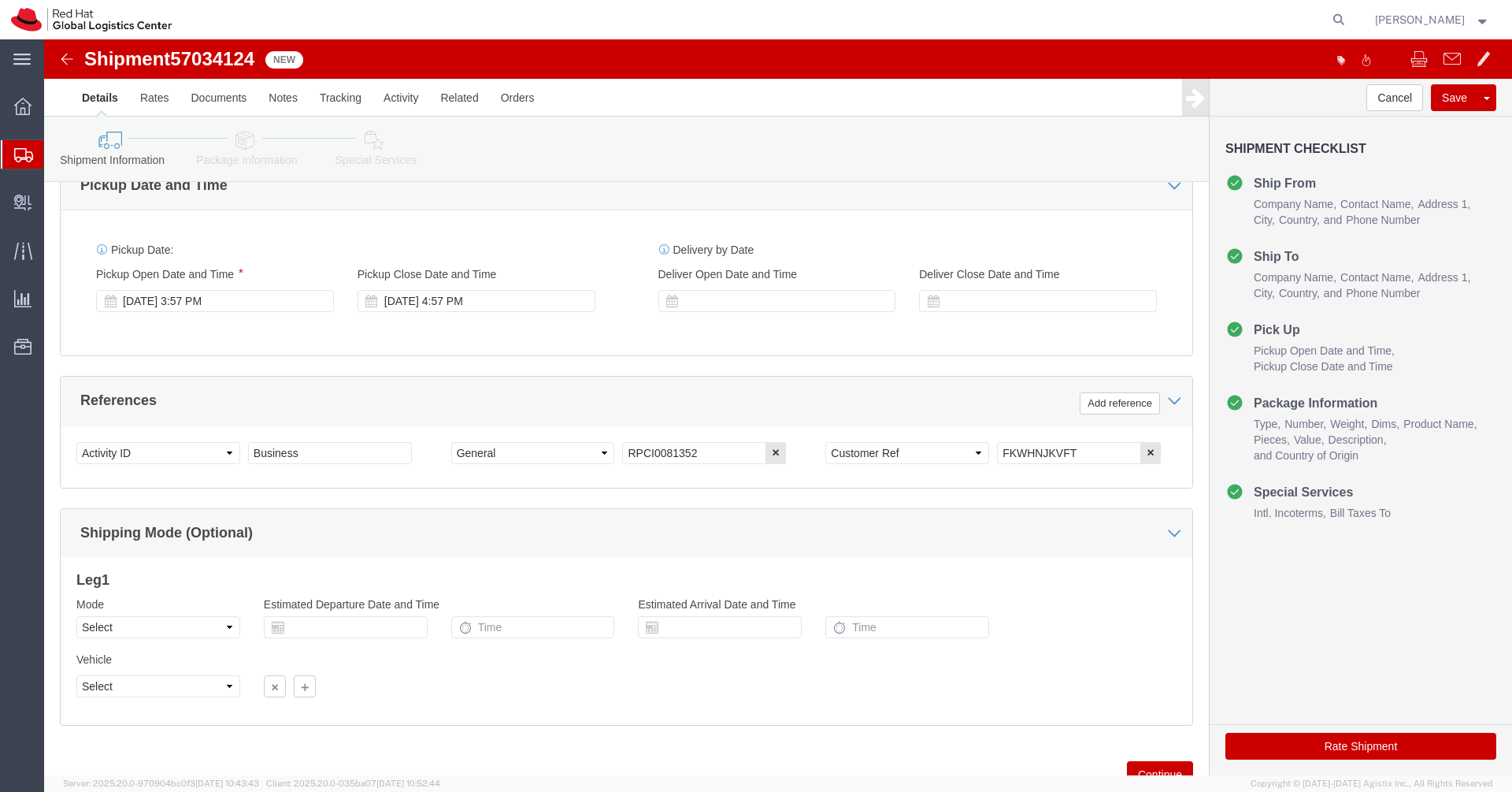
click icon
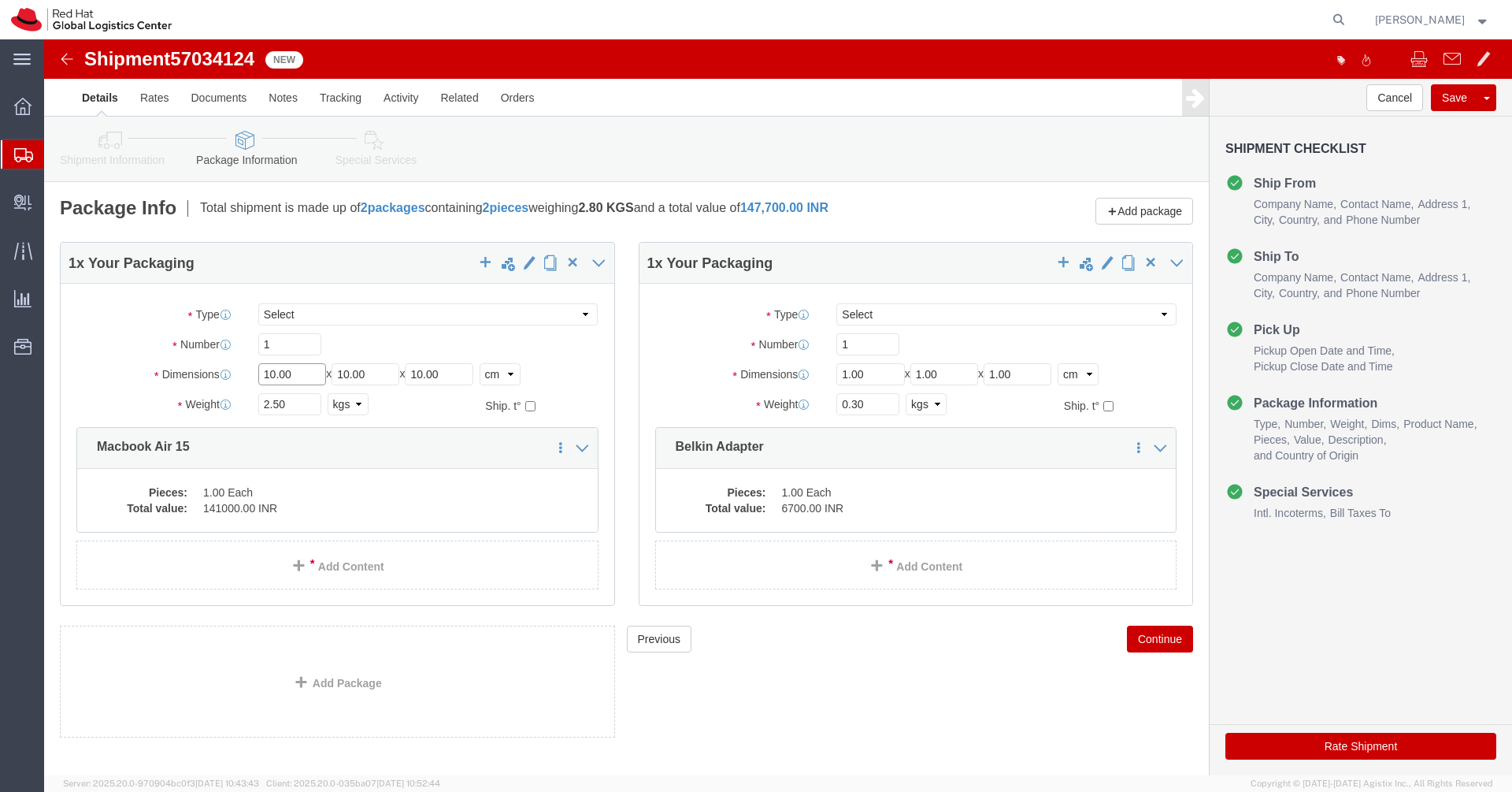
click input "10.00"
type input "55"
type input "35"
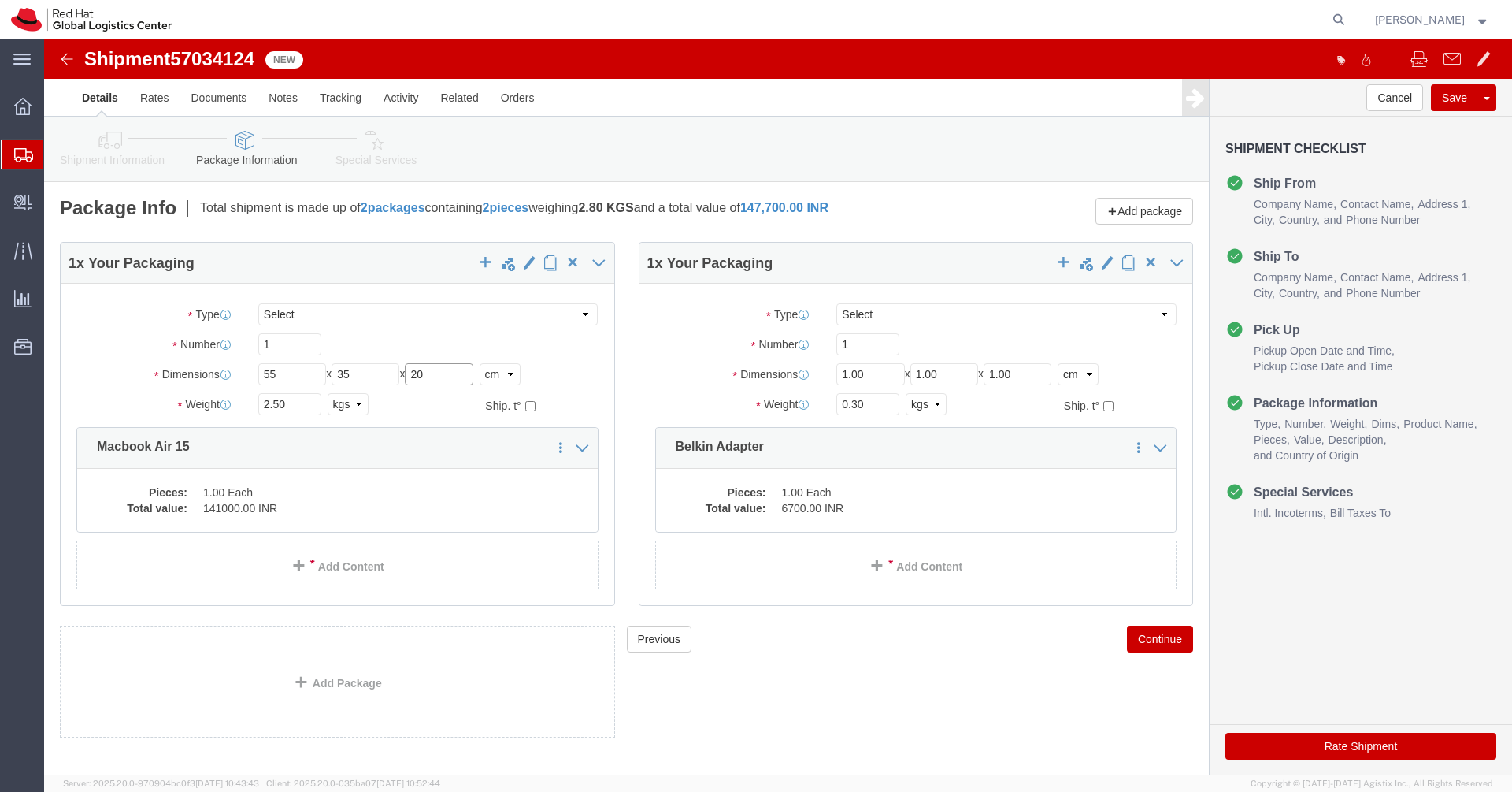
type input "20"
click input "2.50"
type input "3.200"
click dd "1.00 Each"
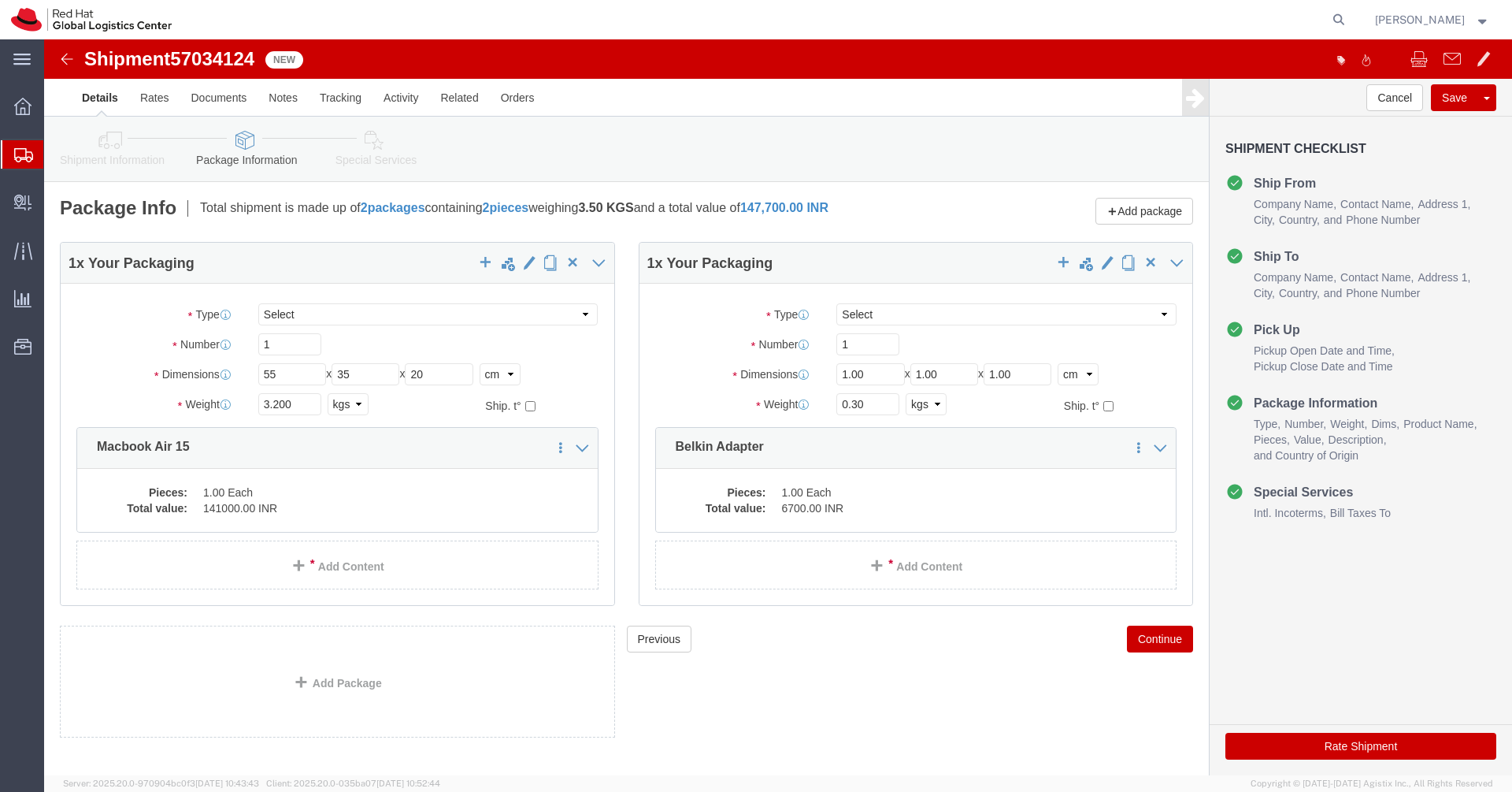
click div
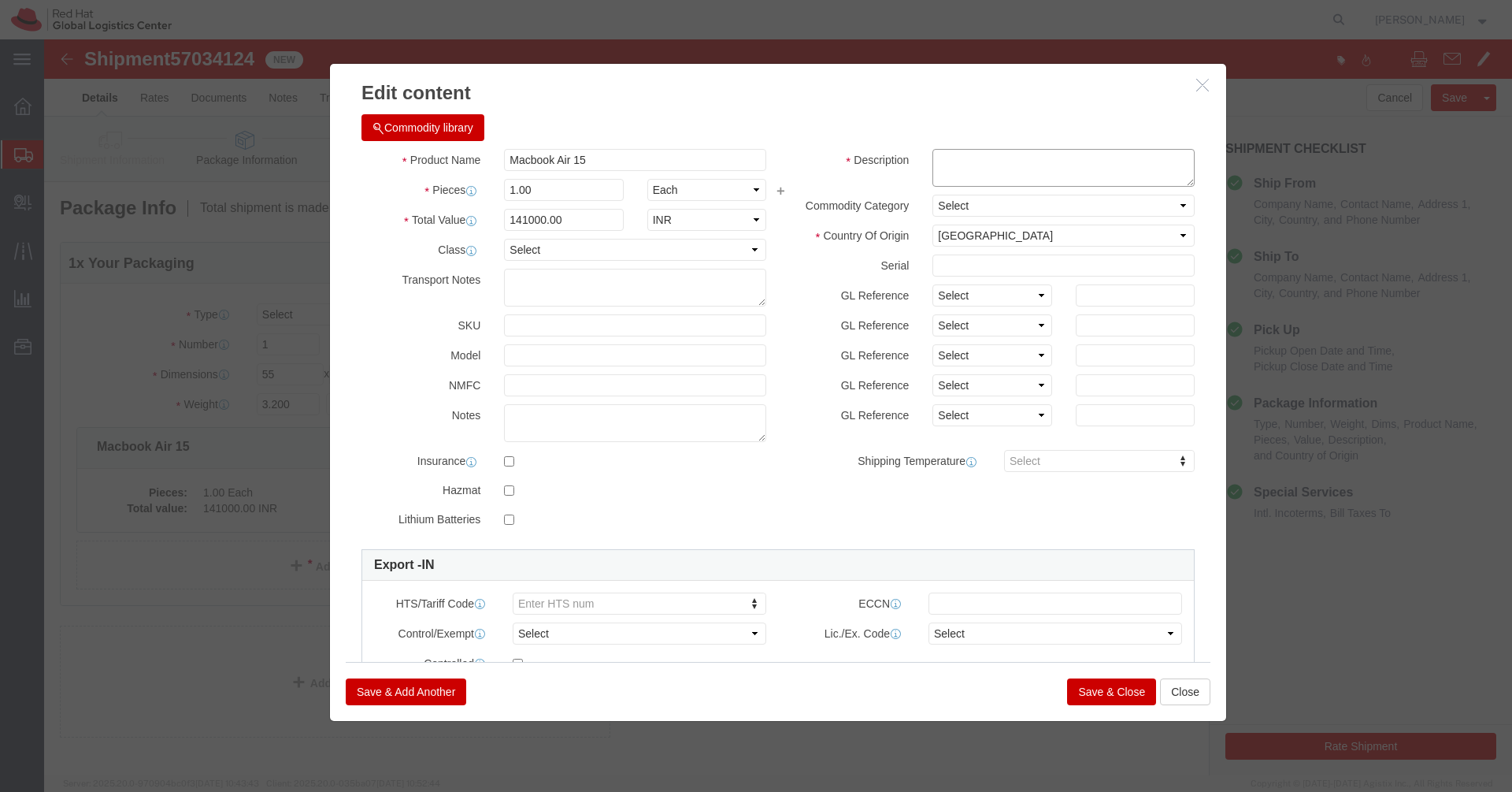
click textarea
paste textarea "FKWHNJKVFT"
type textarea "FKWHNJKVFT"
click input "141000.00"
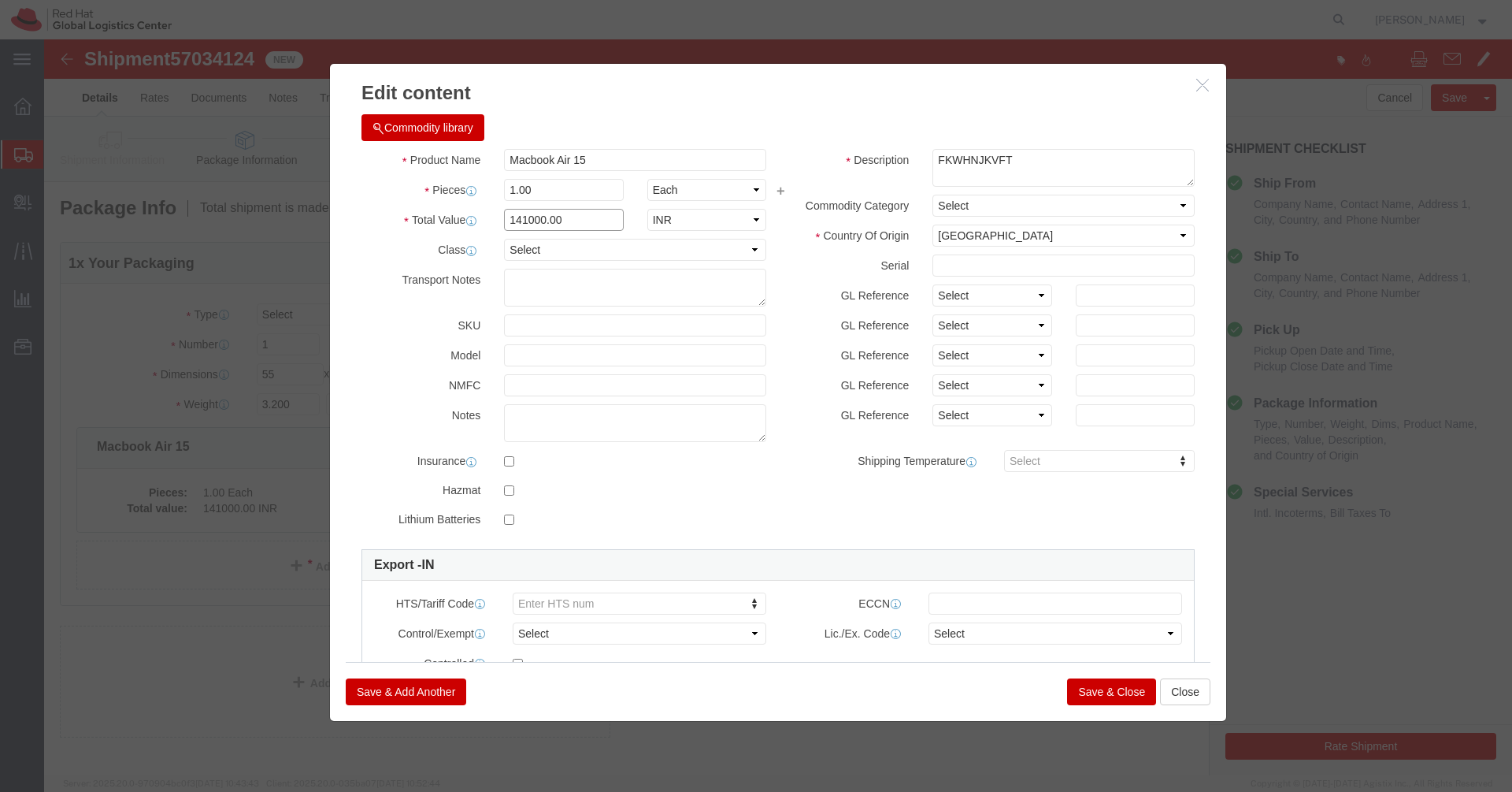
click input "141000.00"
type input "43000"
click button "Save & Close"
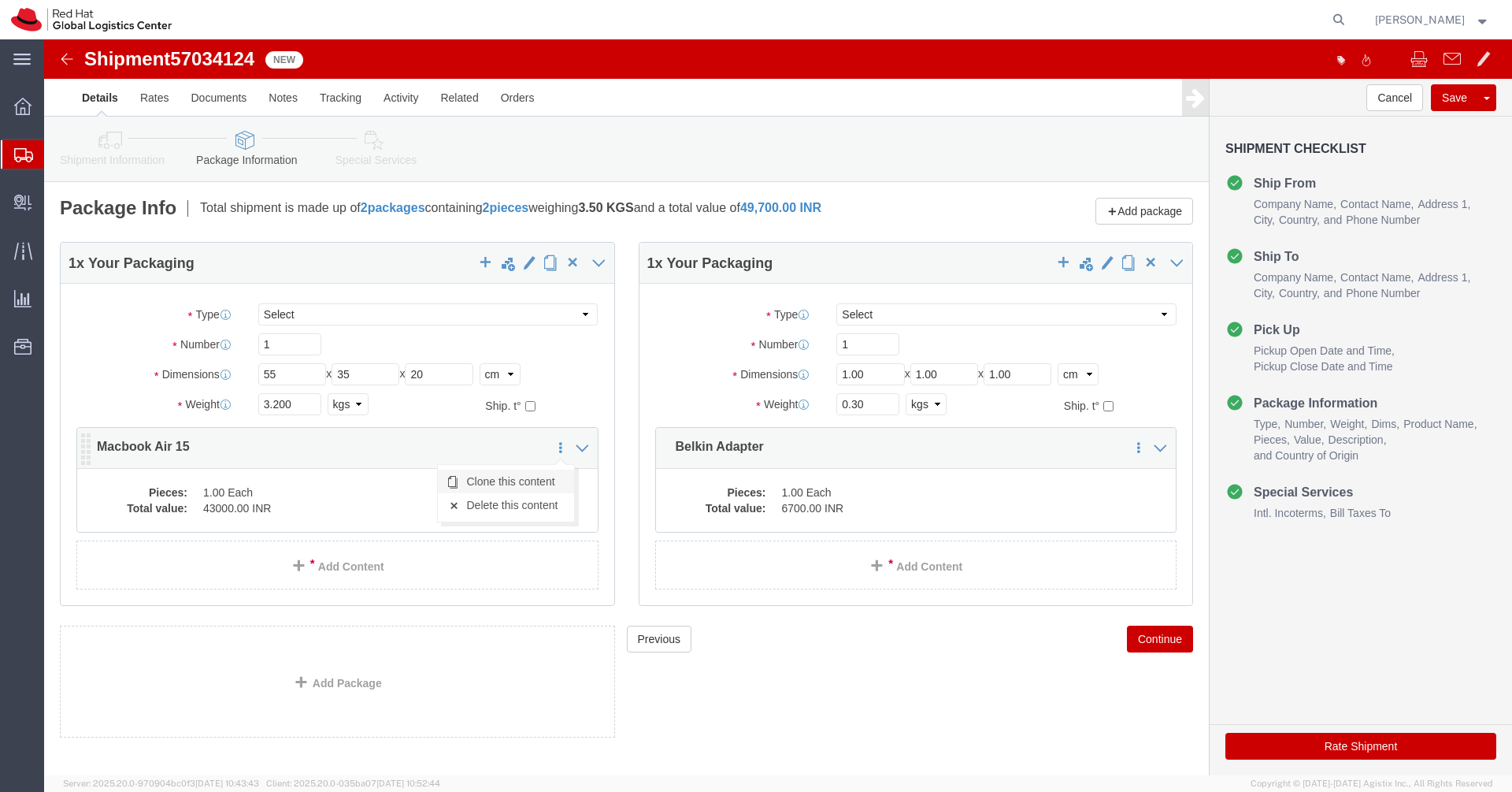
click link "Clone this content"
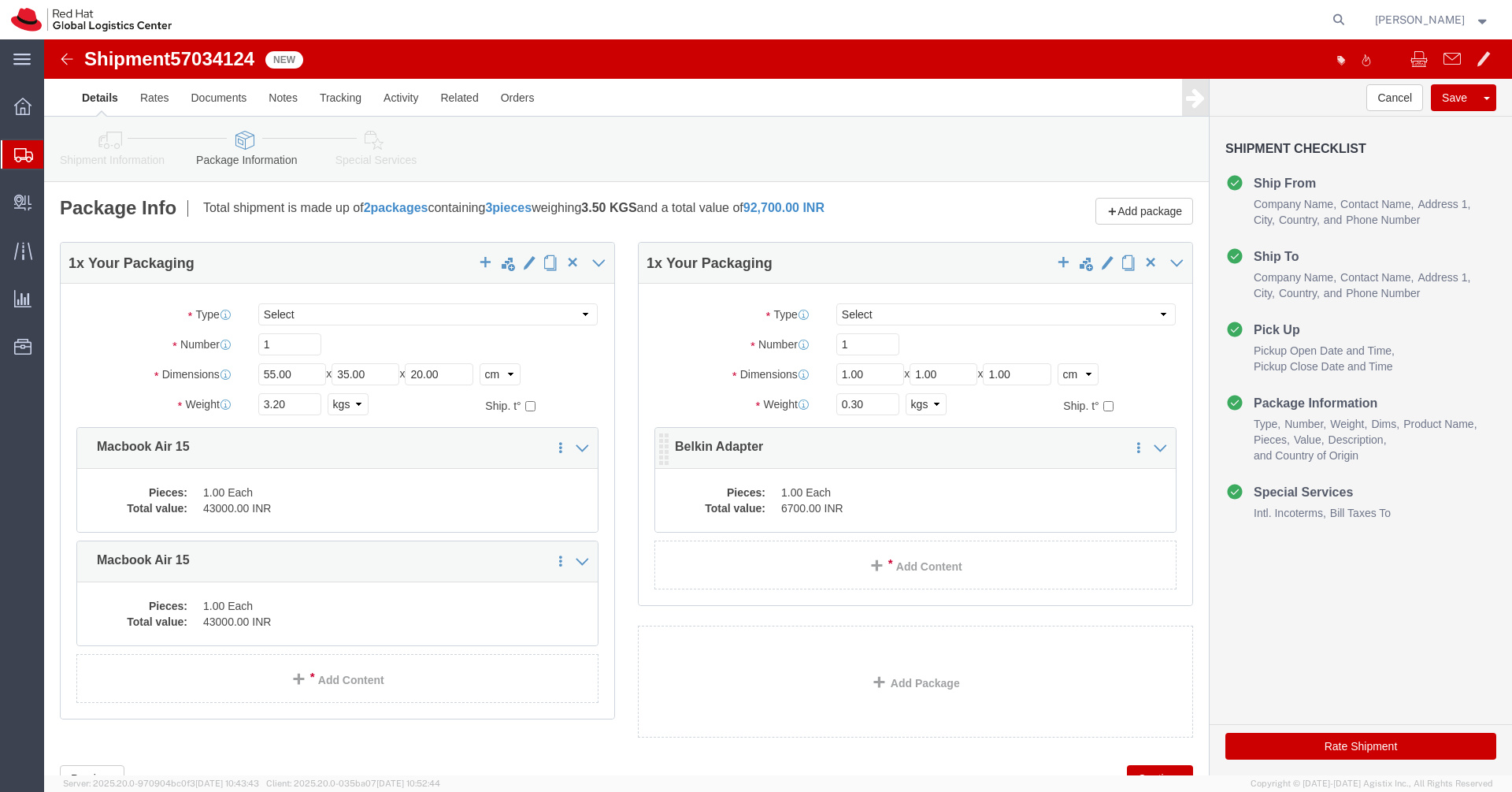
click div "Pieces: 1.00 Each Total value: 6700.00 INR"
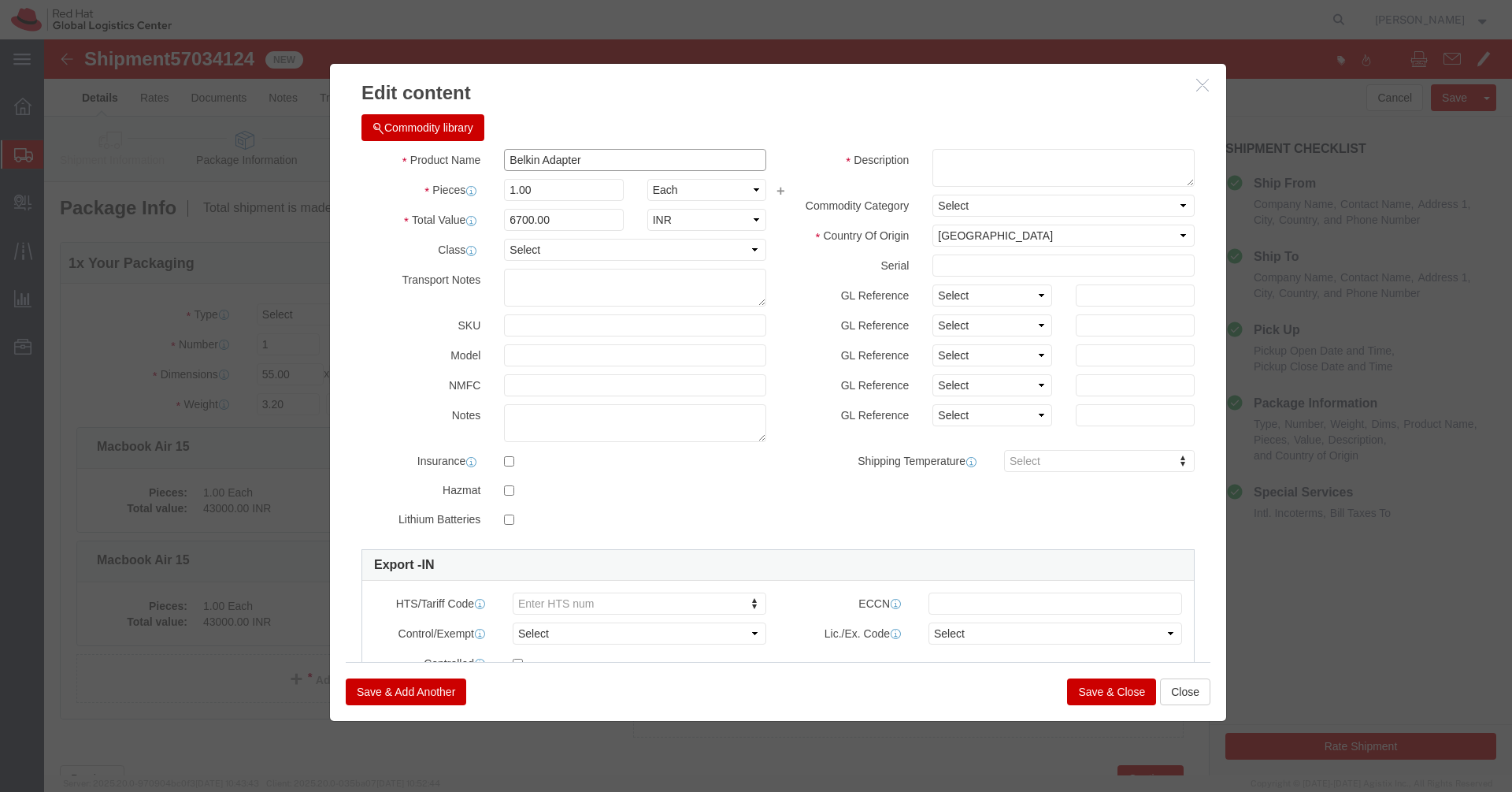
click input "Belkin Adapter"
click button "Close"
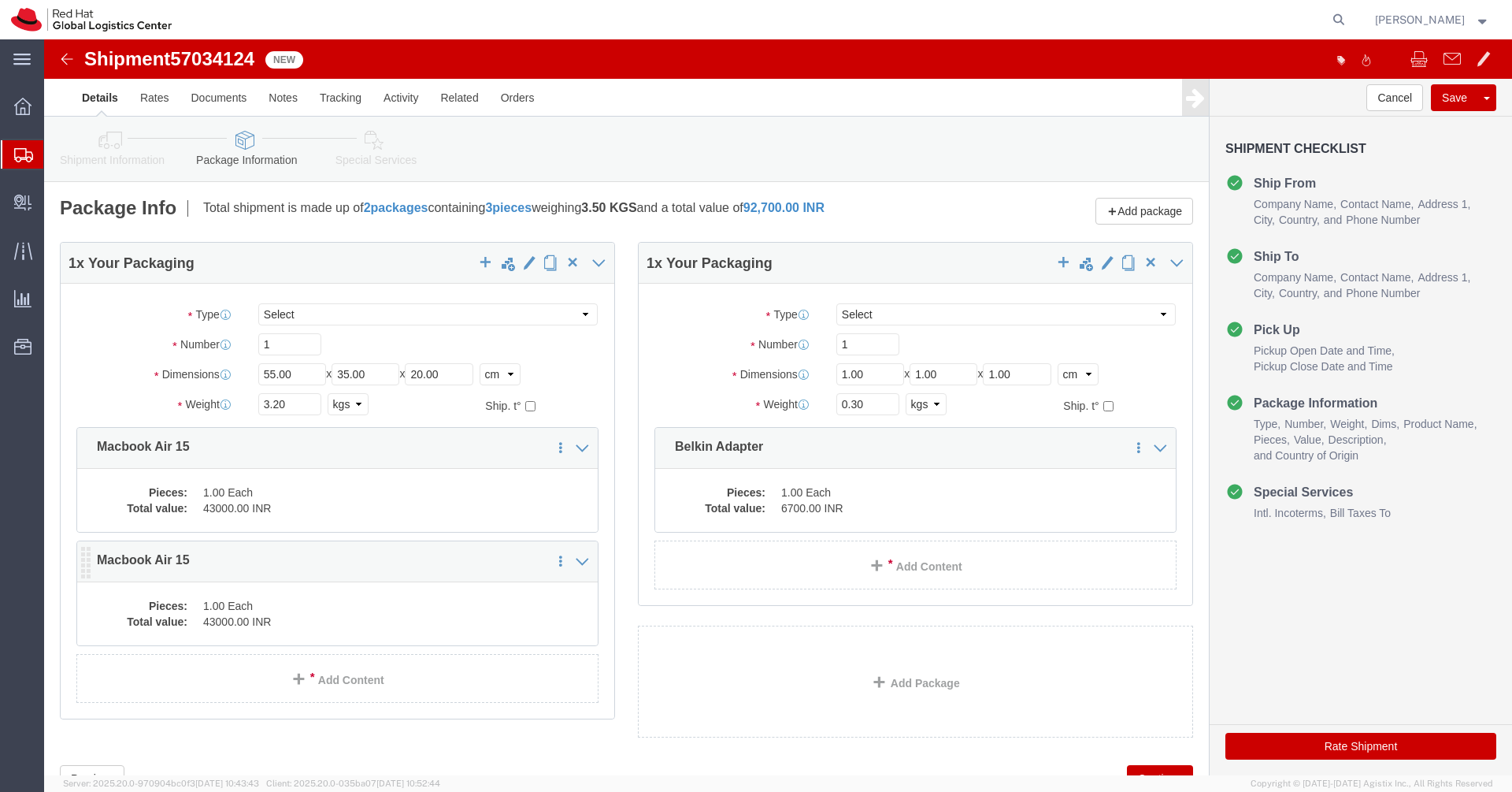
click dd "1.00 Each"
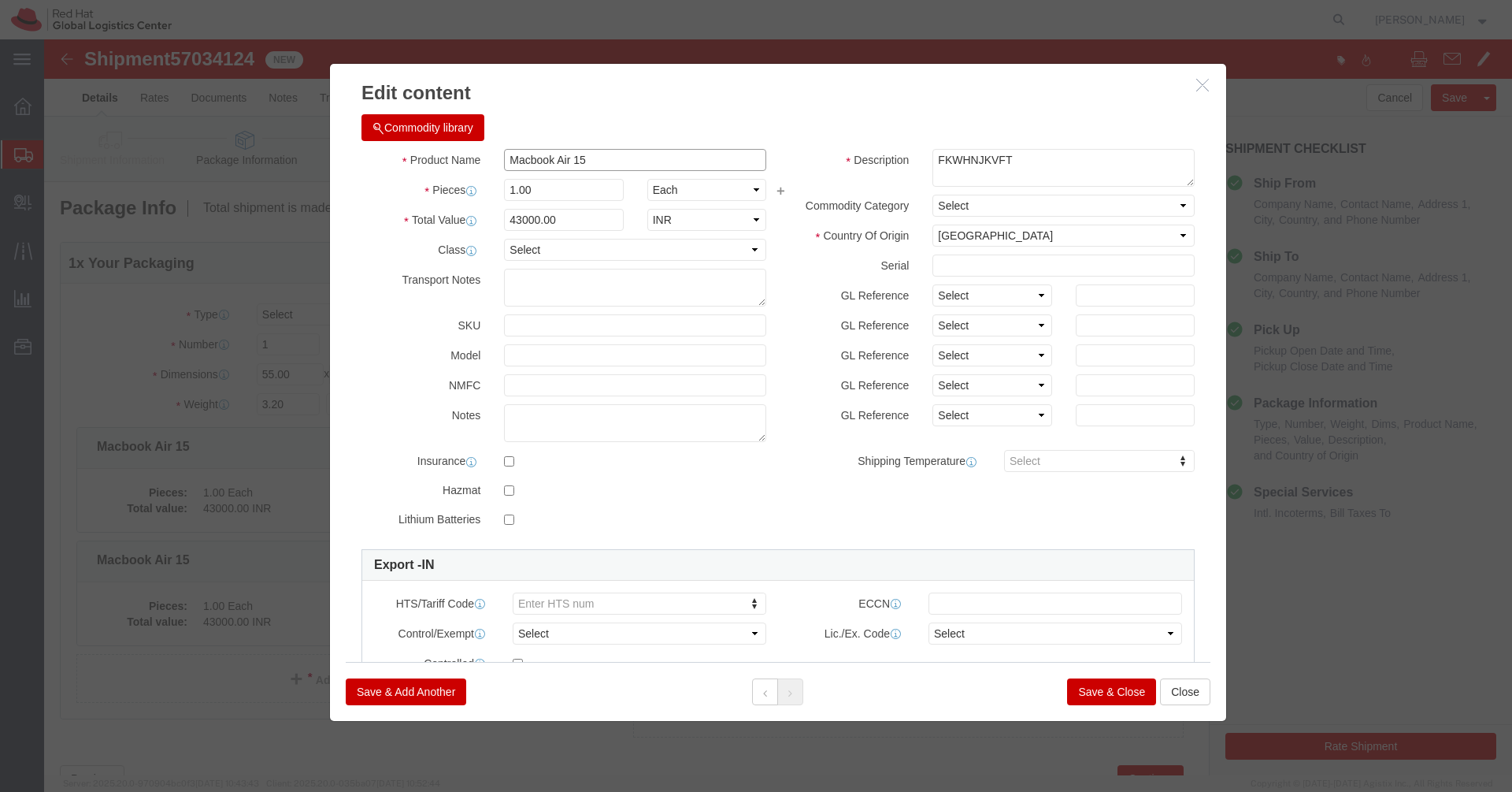
click input "Macbook Air 15"
paste input "Belkin Adapter"
type input "Belkin Adapter"
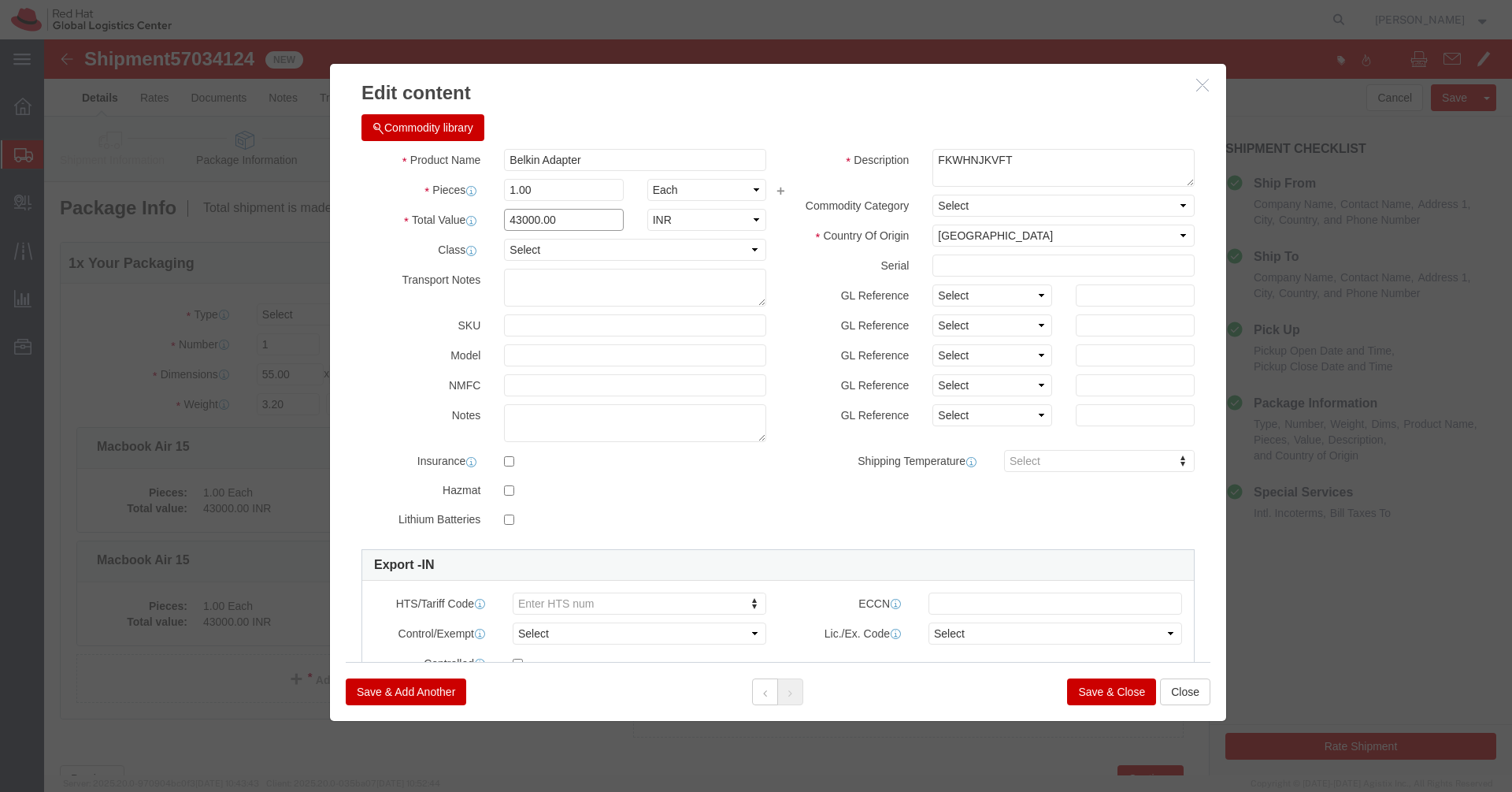
click input "43000.00"
type input "6700.00"
click button "Save & Close"
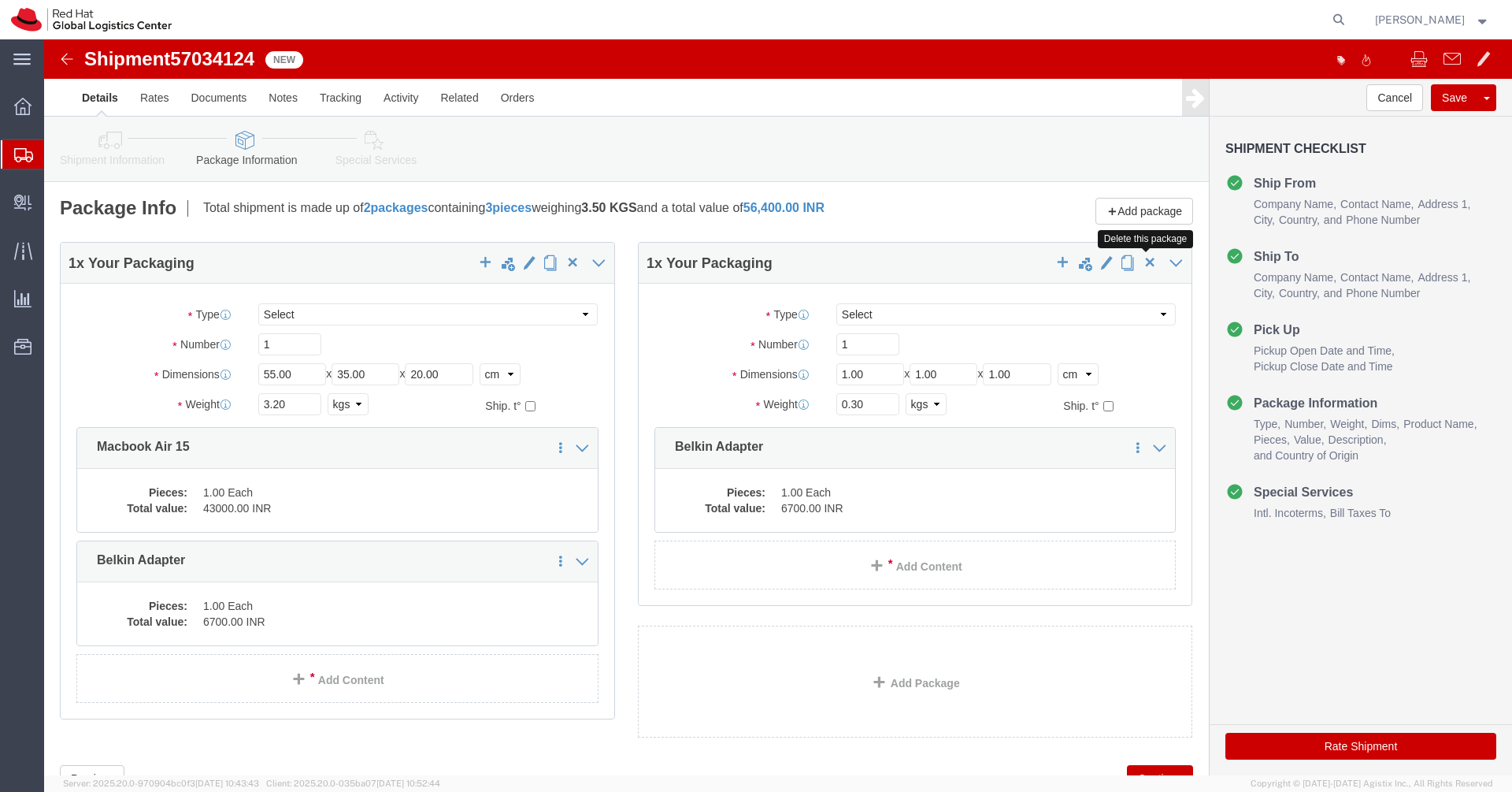
click span "button"
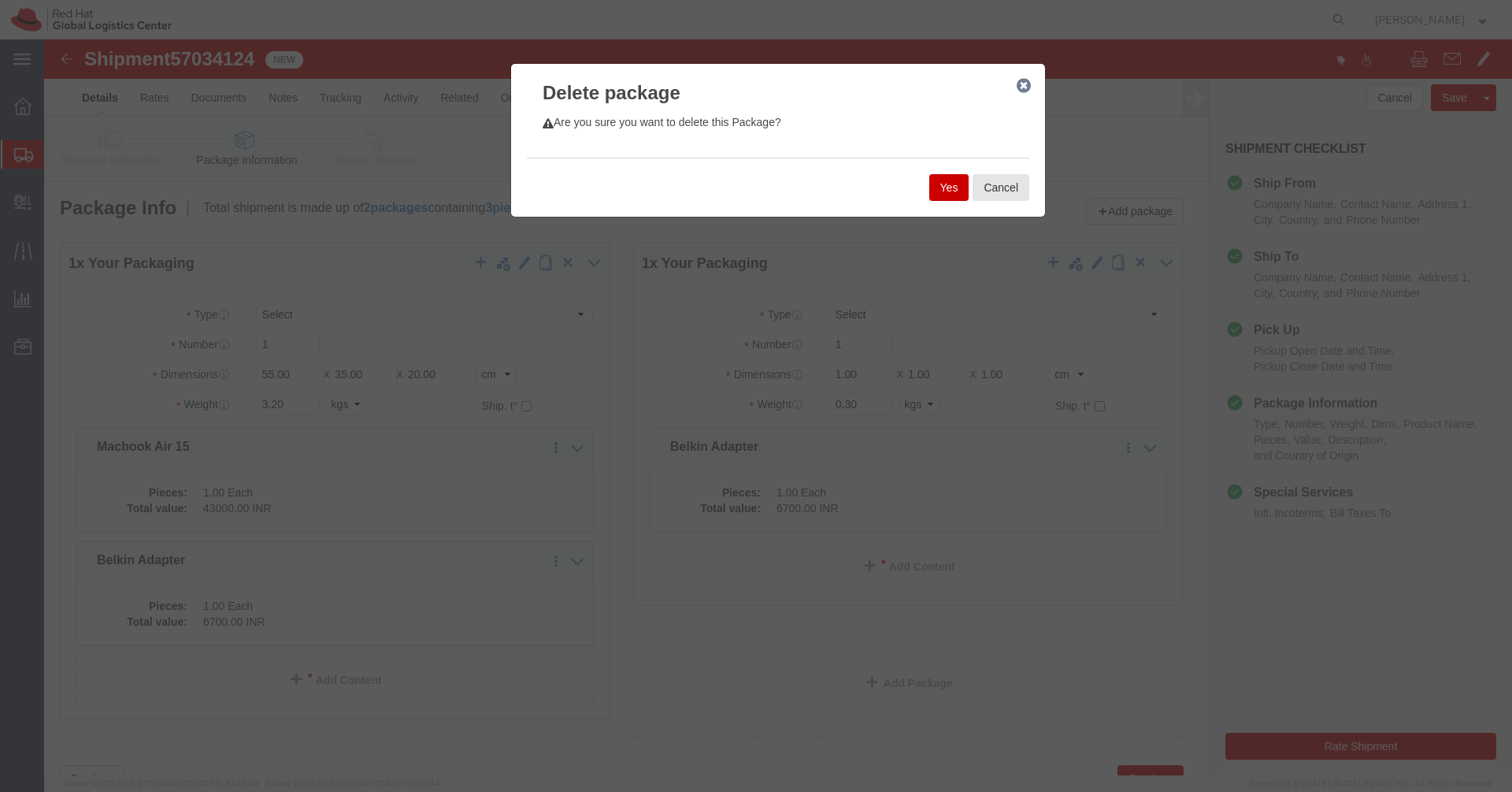
click button "Yes"
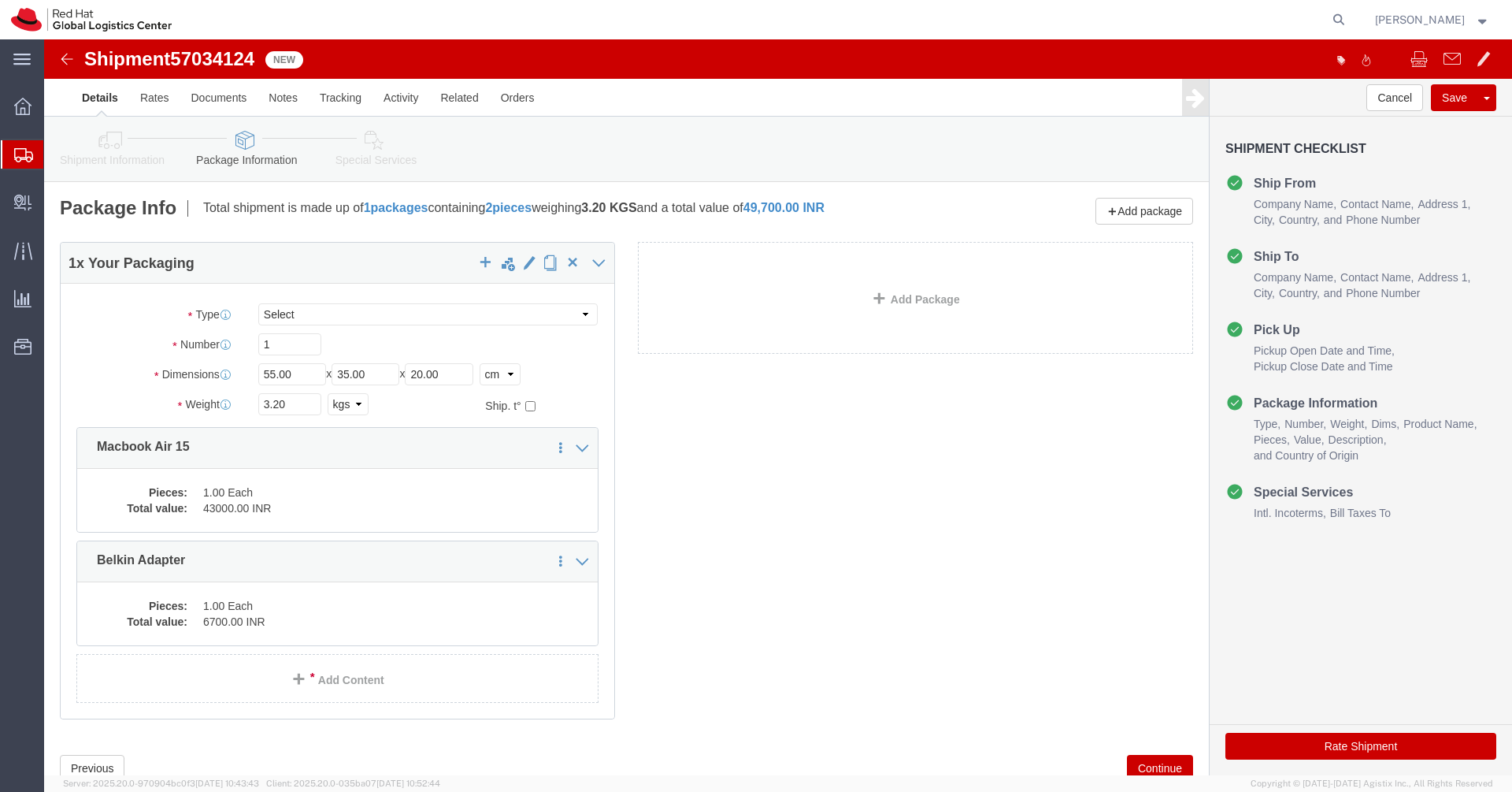
click icon
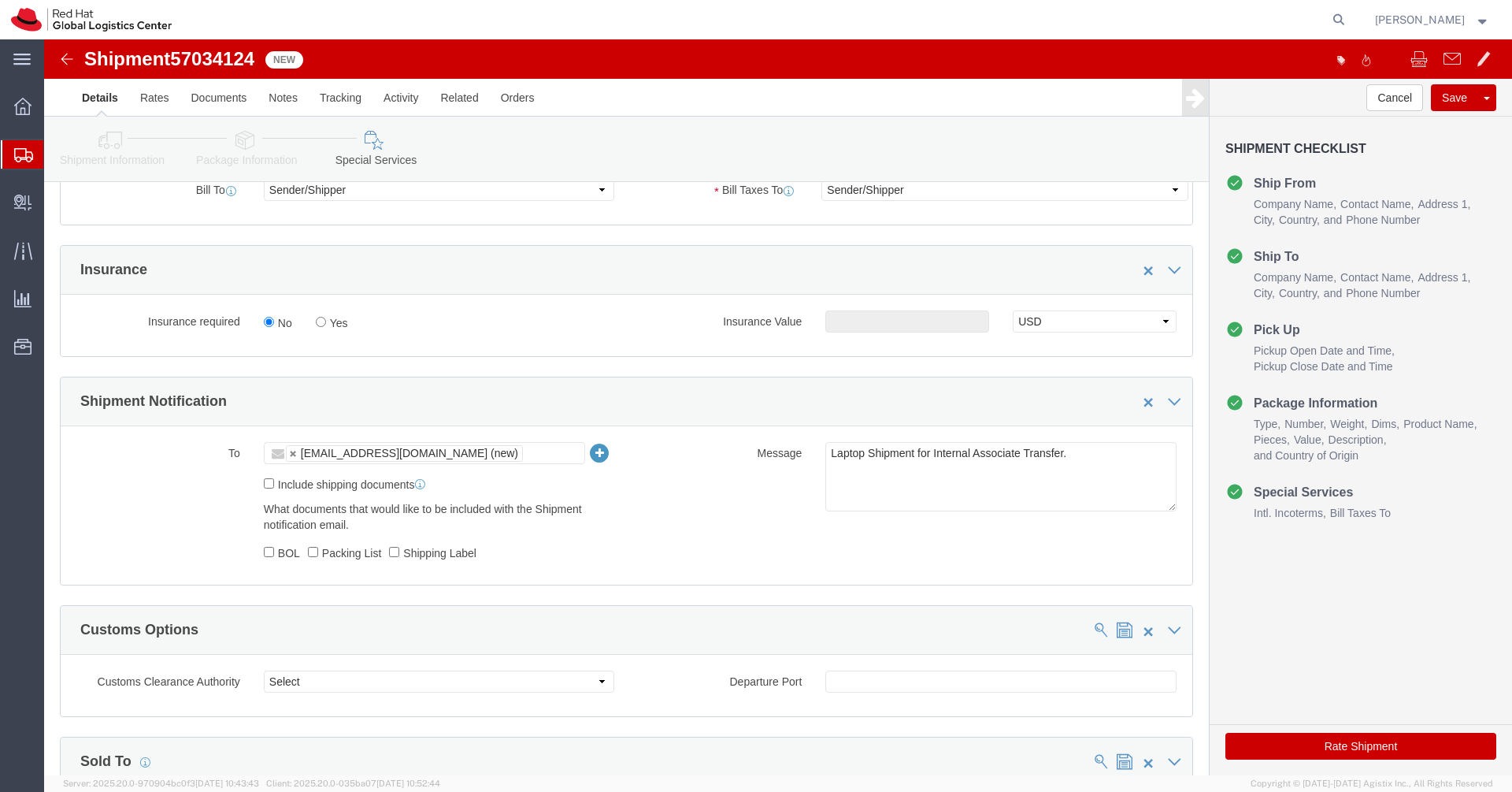
scroll to position [363, 0]
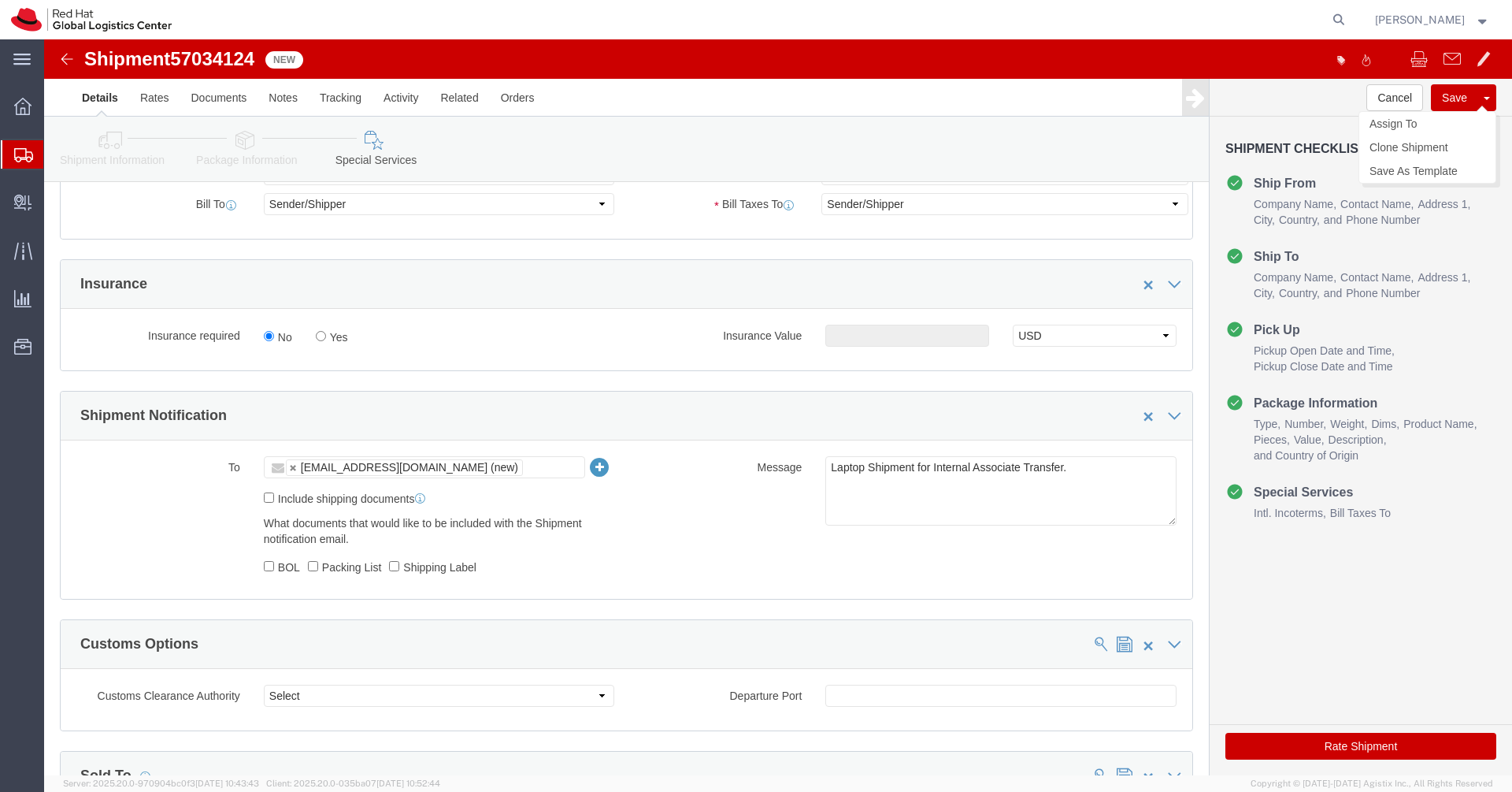
click button "Save"
